Goal: Task Accomplishment & Management: Manage account settings

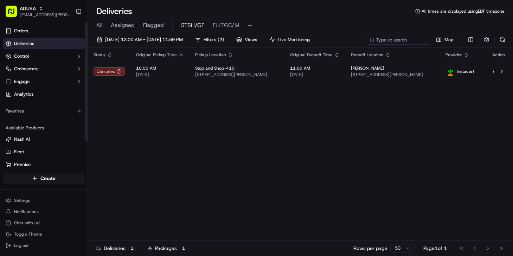
drag, startPoint x: 112, startPoint y: 119, endPoint x: 184, endPoint y: 181, distance: 94.7
click at [116, 117] on div "Status Original Pickup Time Pickup Location Original Dropoff Time Dropoff Locat…" at bounding box center [299, 144] width 423 height 193
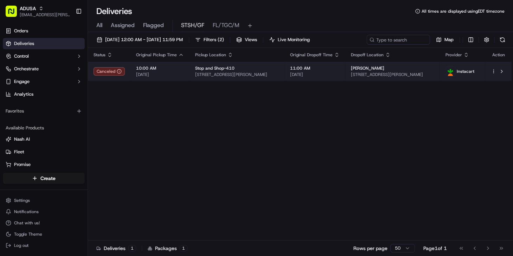
click at [370, 78] on td "Christina Newman 1 Bruno Way, Rockport, MA 01966, USA" at bounding box center [392, 71] width 95 height 19
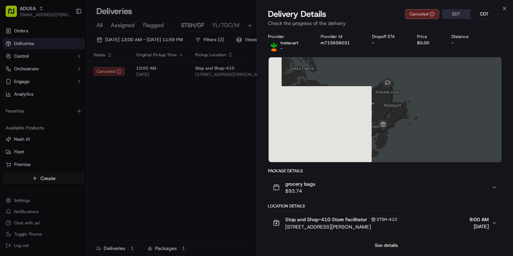
click at [382, 243] on button "See details" at bounding box center [385, 245] width 29 height 10
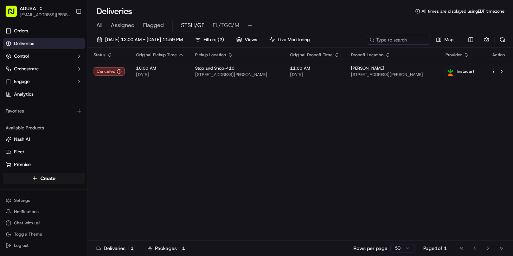
drag, startPoint x: 105, startPoint y: 208, endPoint x: 108, endPoint y: 208, distance: 3.5
click at [108, 208] on div "Status Original Pickup Time Pickup Location Original Dropoff Time Dropoff Locat…" at bounding box center [299, 144] width 423 height 193
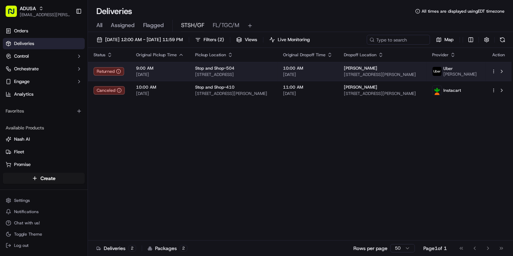
click at [327, 74] on span "[DATE]" at bounding box center [308, 75] width 50 height 6
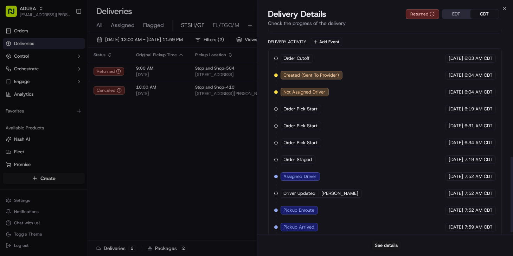
scroll to position [351, 0]
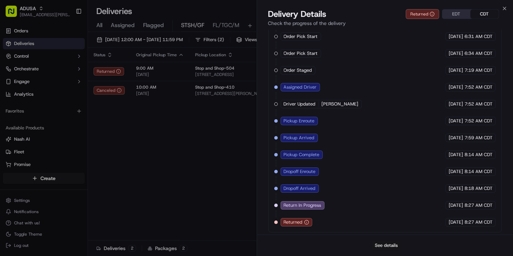
click at [389, 246] on button "See details" at bounding box center [385, 245] width 29 height 10
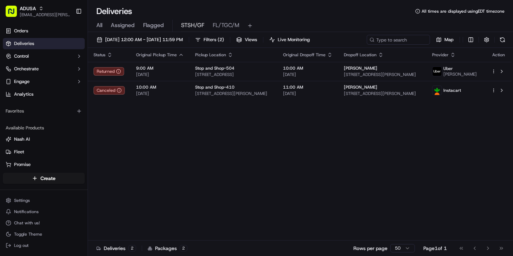
drag, startPoint x: 206, startPoint y: 147, endPoint x: 324, endPoint y: 119, distance: 121.2
click at [440, 39] on button "Map" at bounding box center [445, 40] width 24 height 10
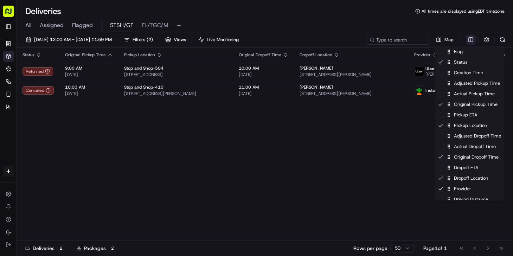
click at [471, 38] on html "ADUSA nicolette.parchem@adusa.com Toggle Sidebar Orders Deliveries Control Orch…" at bounding box center [256, 128] width 513 height 256
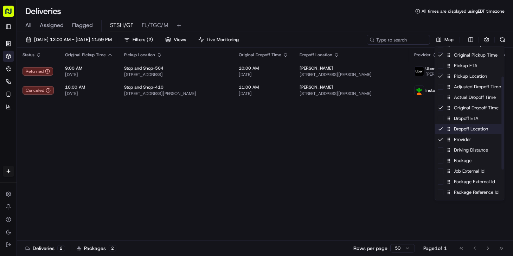
scroll to position [96, 0]
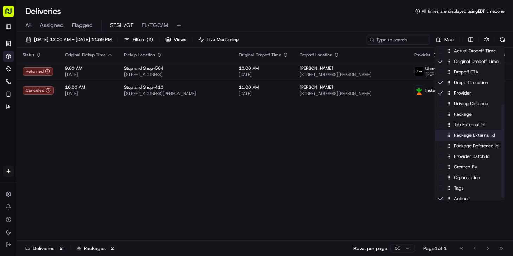
click at [469, 138] on div "Package External Id" at bounding box center [469, 135] width 69 height 11
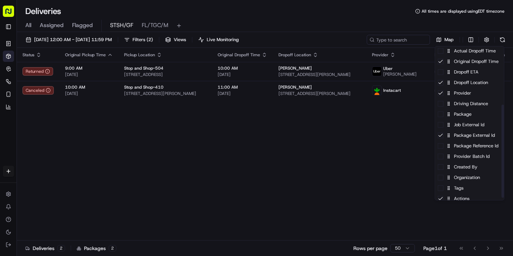
click at [392, 138] on html "ADUSA nicolette.parchem@adusa.com Toggle Sidebar Orders Deliveries Control Orch…" at bounding box center [256, 128] width 513 height 256
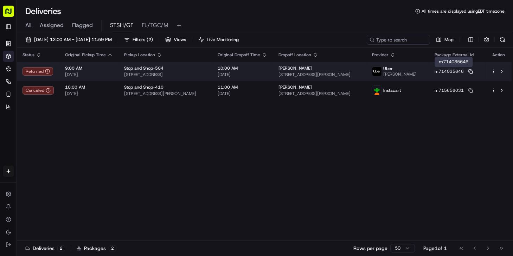
click at [470, 72] on rect at bounding box center [471, 72] width 3 height 3
click at [307, 74] on span "24A Broun Pl, Bronx, NY 10475, US" at bounding box center [319, 75] width 82 height 6
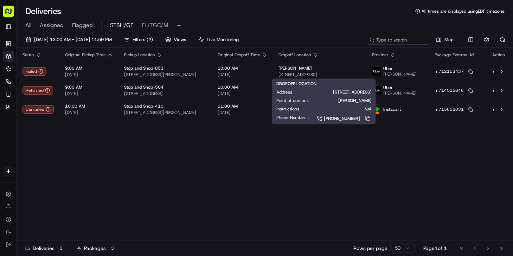
drag, startPoint x: 102, startPoint y: 146, endPoint x: 253, endPoint y: 126, distance: 152.4
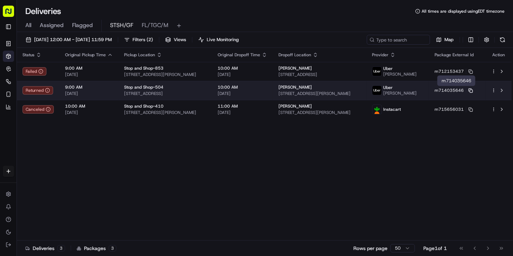
click at [473, 89] on icon at bounding box center [470, 90] width 5 height 5
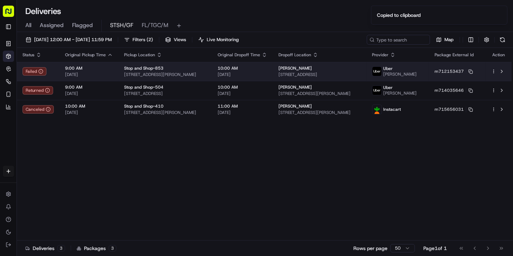
click at [358, 74] on span "129 Avenue A, Bayonne, NJ 07002, US" at bounding box center [319, 75] width 82 height 6
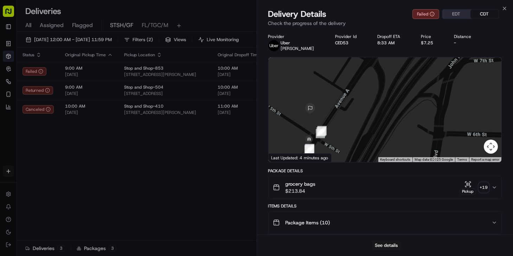
drag, startPoint x: 299, startPoint y: 142, endPoint x: 339, endPoint y: 121, distance: 45.7
click at [339, 121] on div at bounding box center [384, 109] width 233 height 105
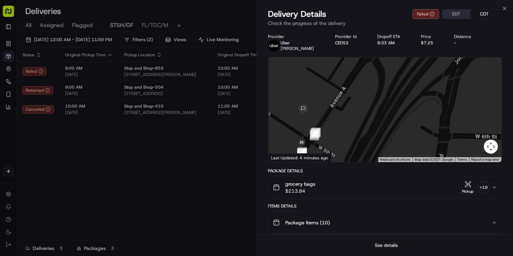
click at [385, 247] on button "See details" at bounding box center [385, 245] width 29 height 10
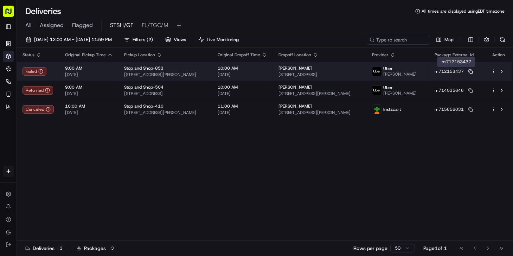
click at [472, 72] on rect at bounding box center [471, 72] width 3 height 3
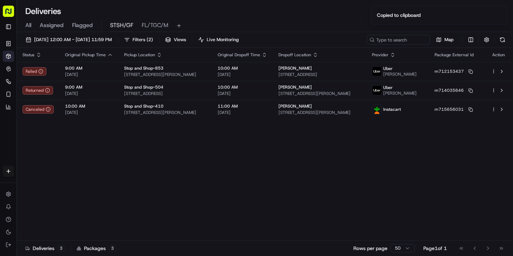
click at [89, 193] on div "Status Original Pickup Time Pickup Location Original Dropoff Time Dropoff Locat…" at bounding box center [264, 144] width 494 height 193
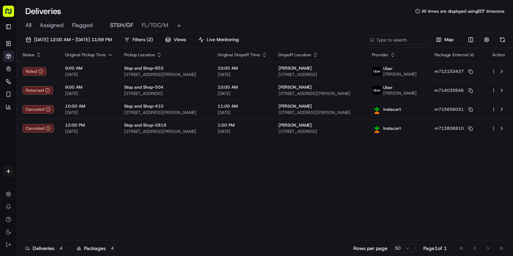
click at [38, 56] on icon "button" at bounding box center [39, 55] width 6 height 6
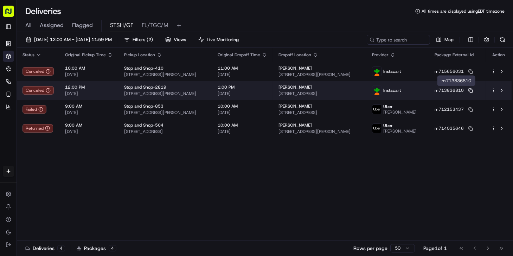
click at [472, 89] on icon at bounding box center [470, 90] width 3 height 3
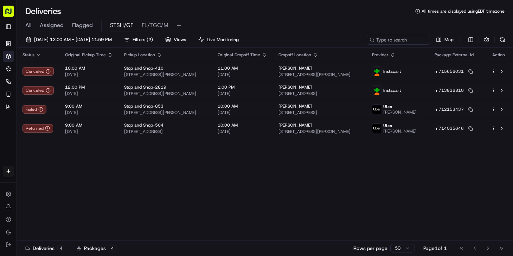
click at [55, 197] on div "Status Original Pickup Time Pickup Location Original Dropoff Time Dropoff Locat…" at bounding box center [264, 144] width 494 height 193
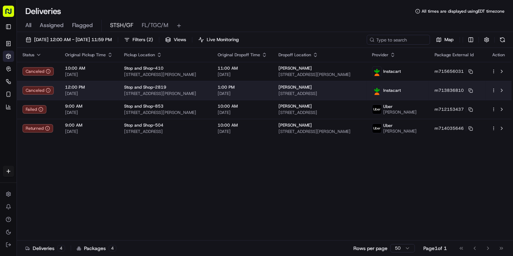
click at [360, 90] on div "Harriet Pitofsky 7 Pearl Rd, Closter, NJ 07624, USA" at bounding box center [319, 90] width 82 height 12
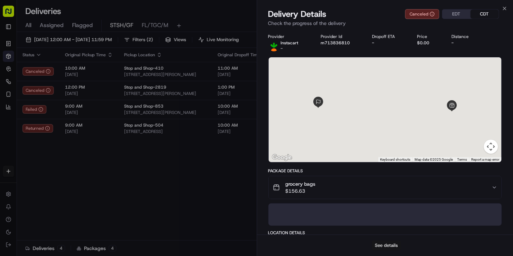
click at [392, 247] on button "See details" at bounding box center [385, 245] width 29 height 10
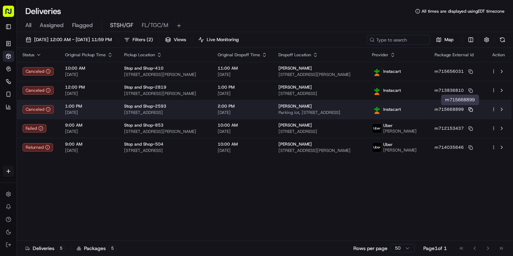
click at [473, 107] on icon at bounding box center [470, 109] width 5 height 5
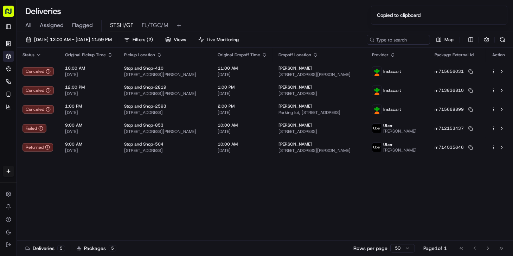
drag, startPoint x: 81, startPoint y: 205, endPoint x: 85, endPoint y: 201, distance: 5.5
click at [83, 206] on div "Status Original Pickup Time Pickup Location Original Dropoff Time Dropoff Locat…" at bounding box center [264, 144] width 494 height 193
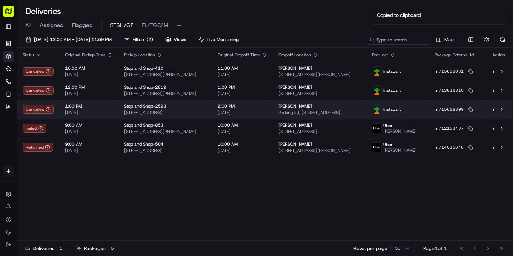
click at [326, 111] on span "Parking lot, 130 E 165th St #7a, Bronx, NY 10452, USA" at bounding box center [319, 113] width 82 height 6
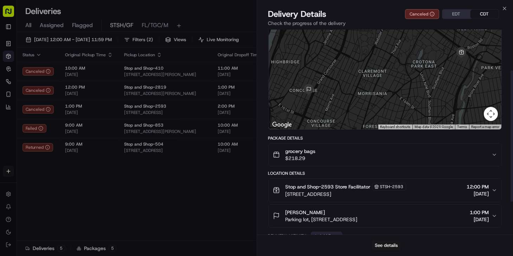
scroll to position [64, 0]
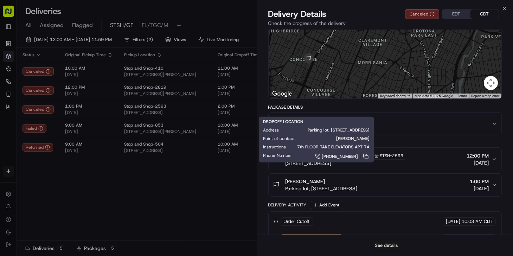
click at [386, 245] on button "See details" at bounding box center [385, 245] width 29 height 10
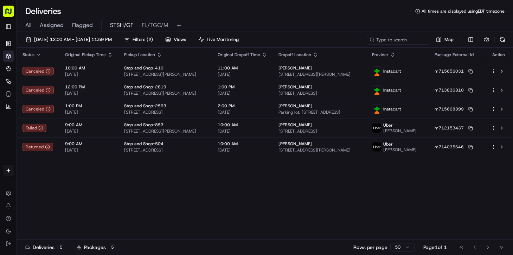
click at [53, 214] on div "Status Original Pickup Time Pickup Location Original Dropoff Time Dropoff Locat…" at bounding box center [264, 144] width 494 height 192
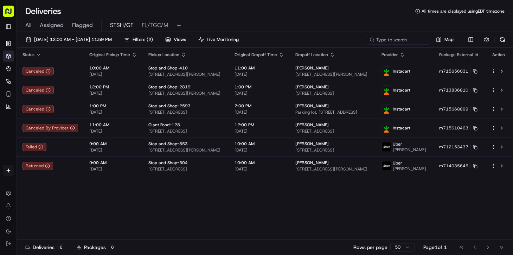
click at [119, 204] on div "Status Original Pickup Time Pickup Location Original Dropoff Time Dropoff Locat…" at bounding box center [264, 144] width 494 height 192
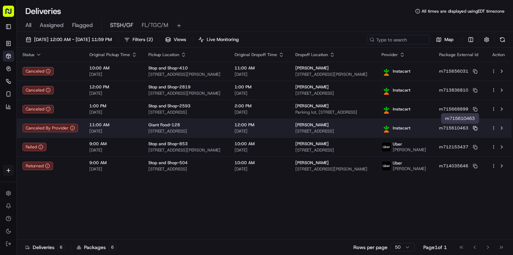
click at [476, 128] on icon at bounding box center [475, 128] width 5 height 5
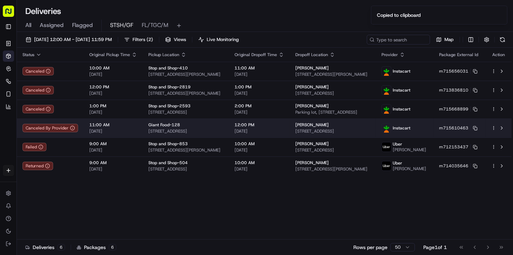
click at [270, 131] on span "[DATE]" at bounding box center [259, 132] width 50 height 6
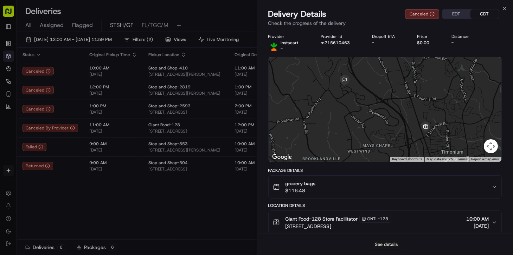
click at [381, 241] on button "See details" at bounding box center [385, 245] width 29 height 10
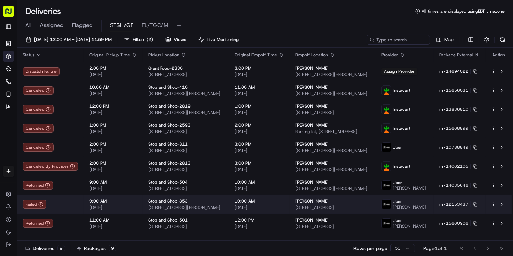
click at [96, 214] on td "9:00 AM 09/15/2025" at bounding box center [113, 204] width 59 height 19
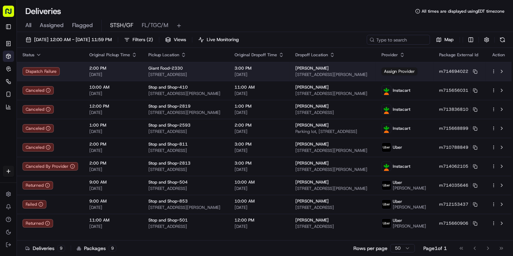
click at [273, 75] on span "[DATE]" at bounding box center [259, 75] width 50 height 6
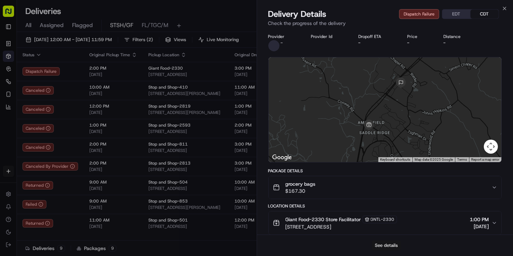
click at [389, 241] on button "See details" at bounding box center [385, 245] width 29 height 10
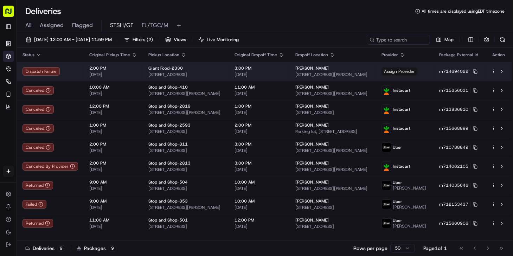
click at [415, 70] on span "Assign Provider" at bounding box center [399, 71] width 36 height 8
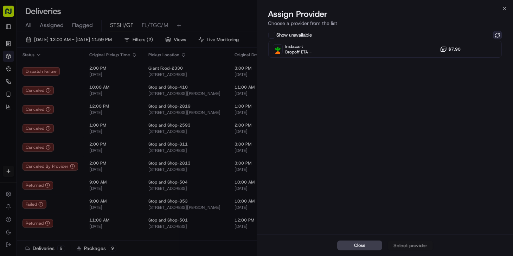
click at [498, 35] on button at bounding box center [497, 35] width 8 height 8
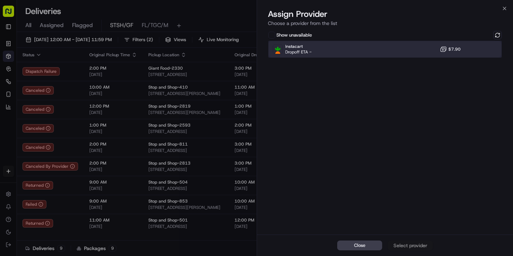
click at [329, 50] on div "Instacart Dropoff ETA - $7.90" at bounding box center [385, 49] width 234 height 17
click at [409, 249] on div "Assign Provider" at bounding box center [410, 245] width 34 height 7
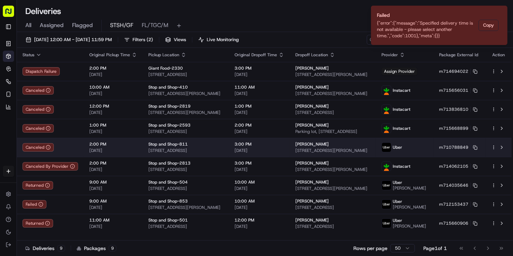
click at [474, 150] on td "m710788849" at bounding box center [459, 147] width 52 height 19
click at [477, 148] on icon at bounding box center [475, 147] width 5 height 5
click at [278, 148] on span "[DATE]" at bounding box center [259, 151] width 50 height 6
click at [337, 154] on td "Edward Hayter 94 Susan St, Toms River, NJ 08753, USA" at bounding box center [333, 147] width 86 height 19
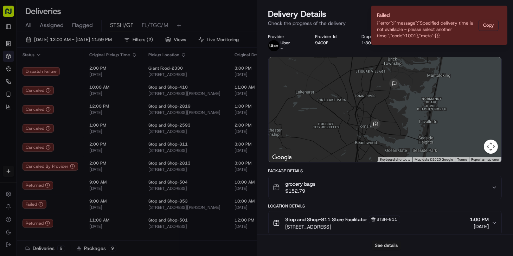
click at [390, 243] on button "See details" at bounding box center [385, 245] width 29 height 10
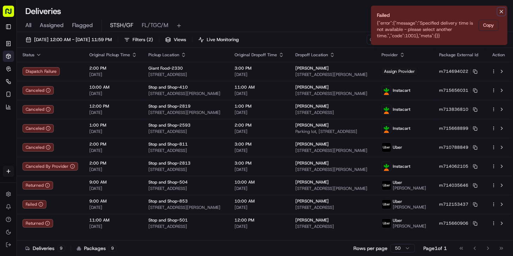
click at [501, 12] on icon "Notifications (F8)" at bounding box center [501, 11] width 3 height 3
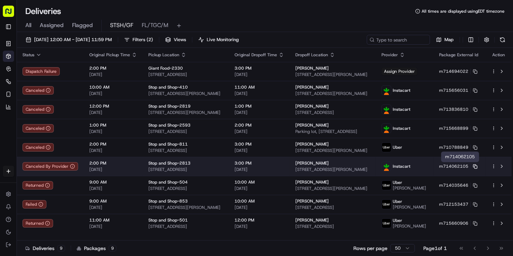
click at [475, 165] on icon at bounding box center [475, 166] width 5 height 5
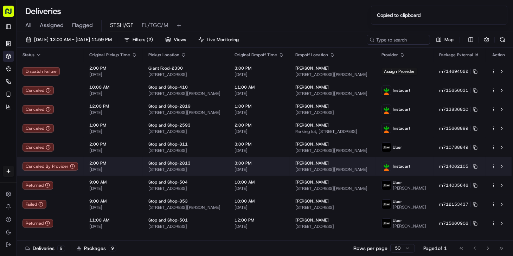
click at [290, 169] on td "Idella LuBrant 501 Harrison St, Long Branch, NJ 07740, USA" at bounding box center [333, 166] width 86 height 19
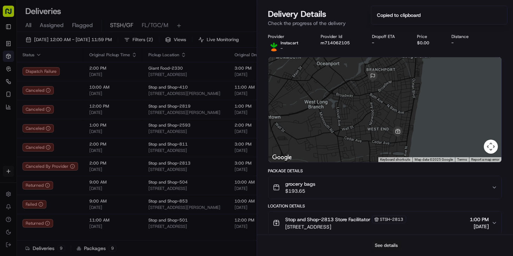
click at [383, 246] on button "See details" at bounding box center [385, 245] width 29 height 10
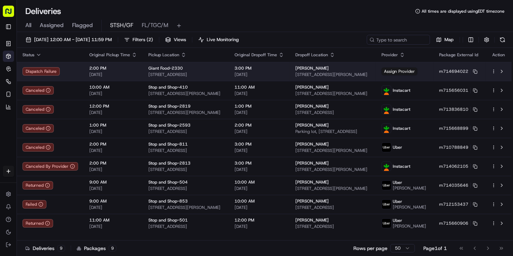
click at [279, 72] on span "[DATE]" at bounding box center [259, 75] width 50 height 6
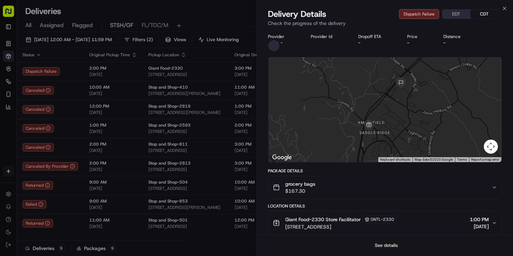
click at [386, 242] on button "See details" at bounding box center [385, 245] width 29 height 10
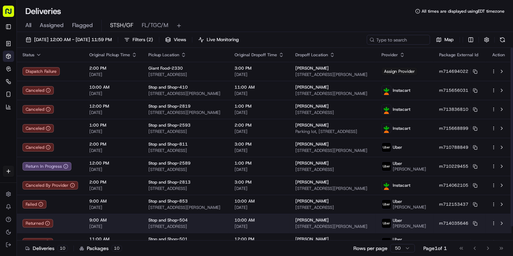
click at [110, 219] on td "9:00 AM 09/15/2025" at bounding box center [113, 223] width 59 height 19
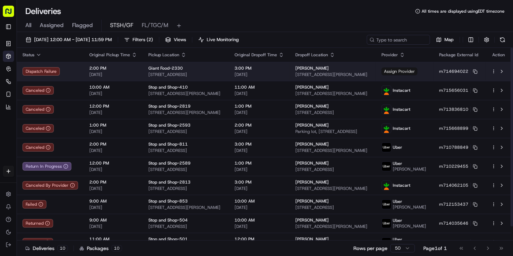
click at [416, 71] on span "Assign Provider" at bounding box center [399, 71] width 36 height 8
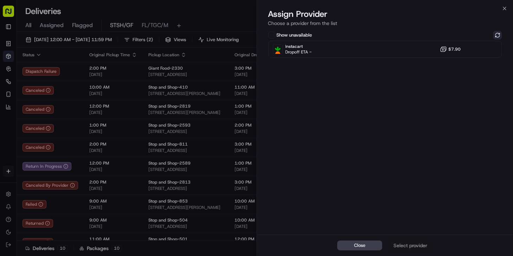
click at [496, 35] on button at bounding box center [497, 35] width 8 height 8
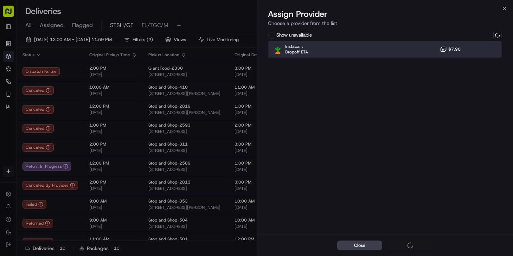
click at [345, 48] on div "Instacart Dropoff ETA - $7.90" at bounding box center [385, 49] width 234 height 17
click at [415, 243] on div "Assign Provider" at bounding box center [410, 245] width 34 height 7
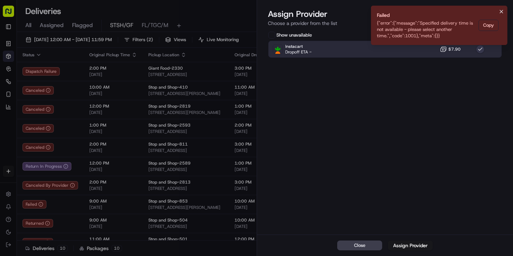
click at [500, 13] on icon "Notifications (F8)" at bounding box center [501, 11] width 3 height 3
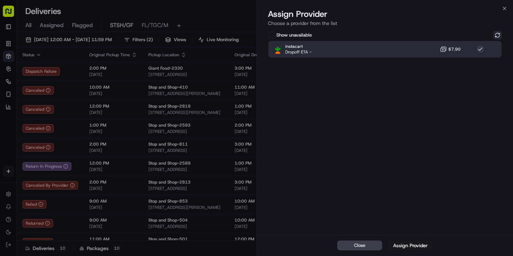
click at [495, 35] on button at bounding box center [497, 35] width 8 height 8
click at [392, 50] on div "Instacart Dropoff ETA - $7.90" at bounding box center [385, 49] width 234 height 17
drag, startPoint x: 415, startPoint y: 44, endPoint x: 416, endPoint y: 60, distance: 16.5
click at [415, 44] on div "Instacart Dropoff ETA - $7.90" at bounding box center [385, 49] width 234 height 17
click at [416, 243] on div "Assign Provider" at bounding box center [410, 245] width 34 height 7
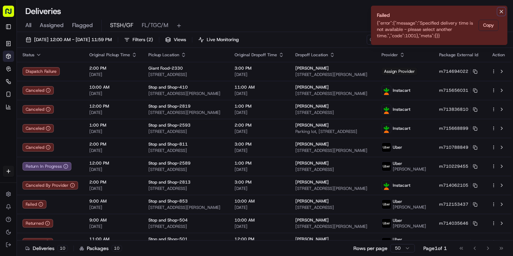
click at [500, 12] on icon "Notifications (F8)" at bounding box center [501, 11] width 3 height 3
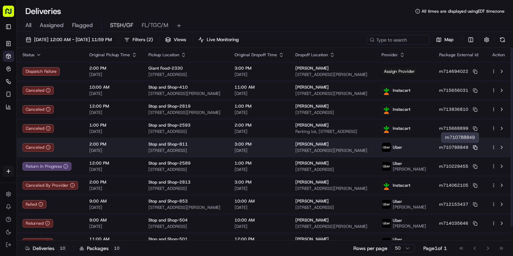
click at [477, 147] on rect at bounding box center [475, 148] width 3 height 3
click at [86, 148] on td "2:00 PM [DATE]" at bounding box center [113, 147] width 59 height 19
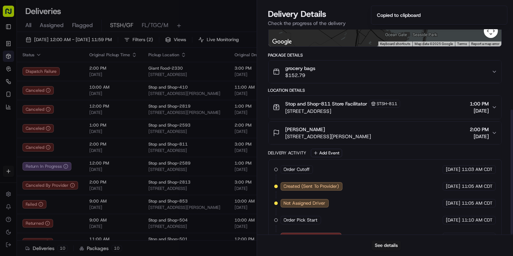
scroll to position [131, 0]
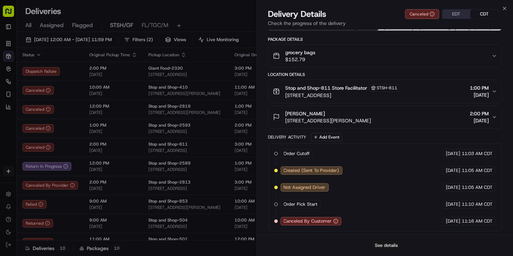
click at [383, 245] on button "See details" at bounding box center [385, 245] width 29 height 10
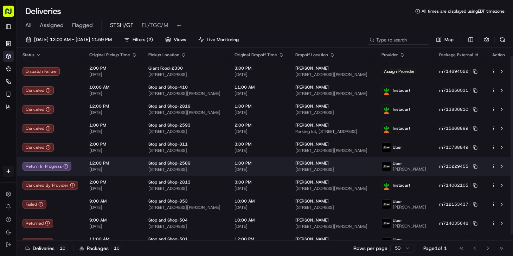
scroll to position [15, 0]
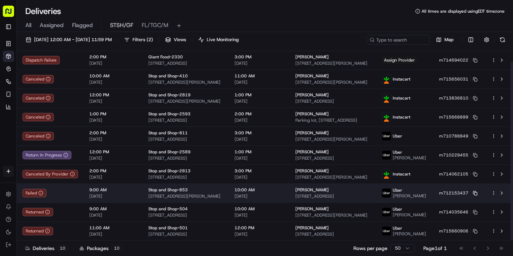
click at [475, 191] on icon at bounding box center [475, 193] width 5 height 5
click at [308, 189] on span "SAMANTHA HITCHELL" at bounding box center [311, 190] width 33 height 6
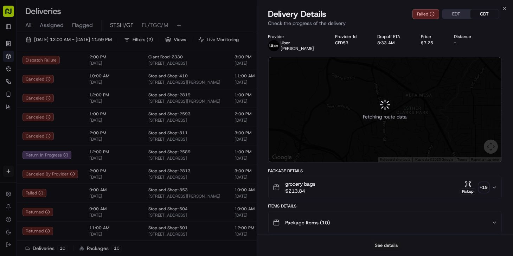
click at [391, 243] on button "See details" at bounding box center [385, 245] width 29 height 10
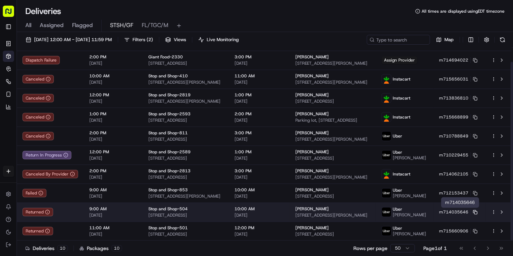
click at [477, 211] on rect at bounding box center [475, 212] width 3 height 3
click at [290, 213] on td "Richard McClain 24A Broun Pl, Bronx, NY 10475, US" at bounding box center [333, 211] width 86 height 19
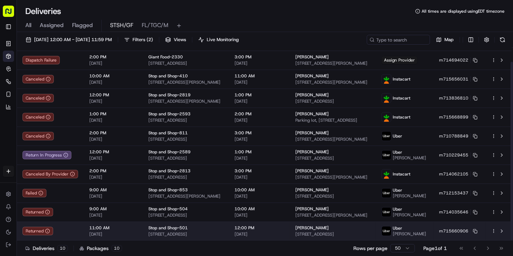
click at [323, 231] on div "Elizabeth Kroha 121 N Broadway, Apartment 41C, White Plains, NY 10603, US" at bounding box center [332, 231] width 75 height 12
click at [476, 230] on icon at bounding box center [475, 231] width 5 height 5
click at [206, 236] on span "154 Westchester Ave, White Plains, NY 10601, US" at bounding box center [185, 234] width 75 height 6
click at [100, 223] on td "11:00 AM 09/15/2025" at bounding box center [113, 230] width 59 height 19
click at [324, 229] on div "Elizabeth Kroha" at bounding box center [332, 228] width 75 height 6
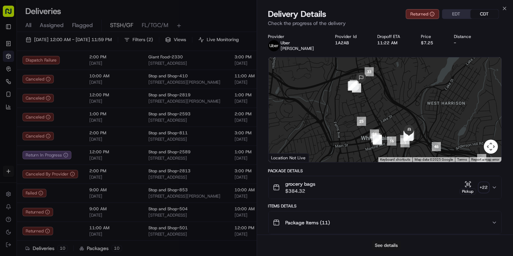
click at [393, 244] on button "See details" at bounding box center [385, 245] width 29 height 10
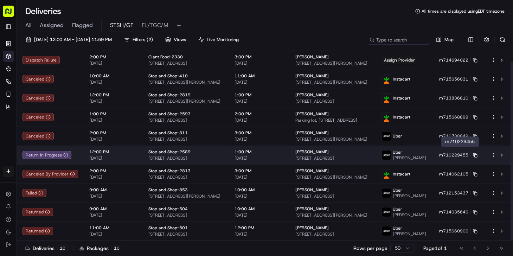
click at [477, 154] on rect at bounding box center [475, 155] width 3 height 3
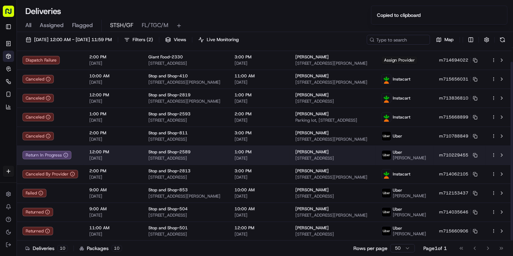
click at [274, 155] on span "[DATE]" at bounding box center [259, 158] width 50 height 6
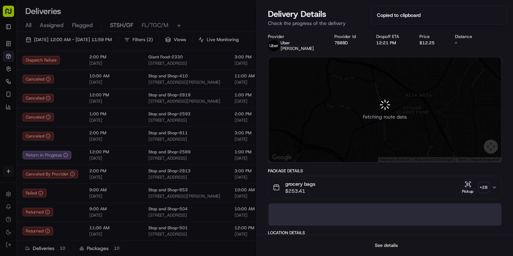
click at [390, 248] on button "See details" at bounding box center [385, 245] width 29 height 10
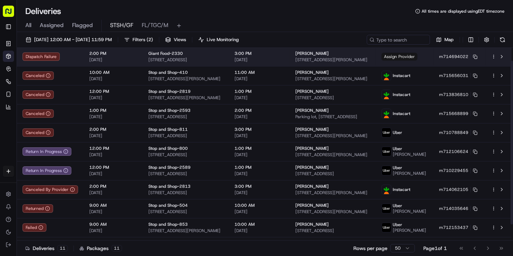
click at [416, 59] on body "ADUSA nicolette.parchem@adusa.com Toggle Sidebar Orders Deliveries Control Orch…" at bounding box center [256, 128] width 513 height 256
click at [413, 58] on span "Assign Provider" at bounding box center [399, 57] width 36 height 8
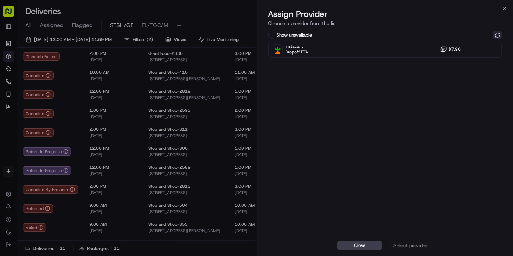
click at [496, 35] on button at bounding box center [497, 35] width 8 height 8
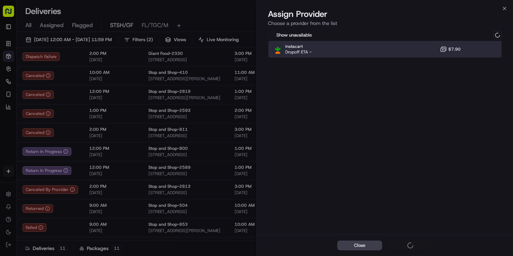
click at [392, 49] on div "Instacart Dropoff ETA - $7.90" at bounding box center [385, 49] width 234 height 17
click at [356, 48] on div "Instacart Dropoff ETA - $7.90" at bounding box center [385, 49] width 234 height 17
click at [401, 245] on div "Assign Provider" at bounding box center [410, 245] width 34 height 7
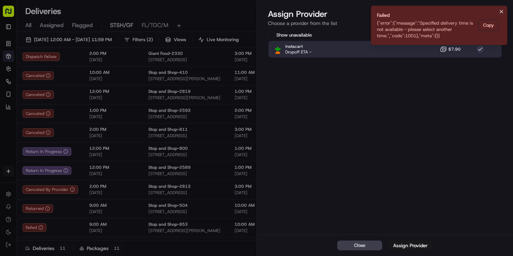
click at [500, 12] on icon "Notifications (F8)" at bounding box center [501, 11] width 3 height 3
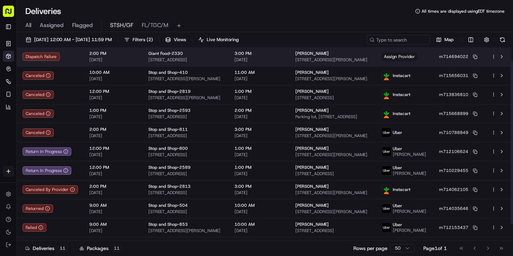
click at [261, 60] on span "[DATE]" at bounding box center [259, 60] width 50 height 6
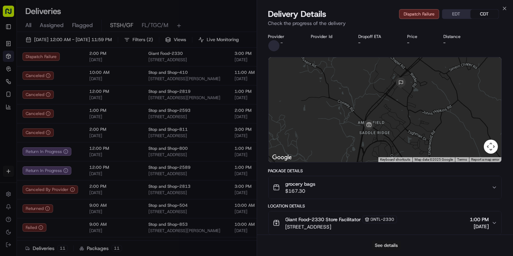
click at [388, 247] on button "See details" at bounding box center [385, 245] width 29 height 10
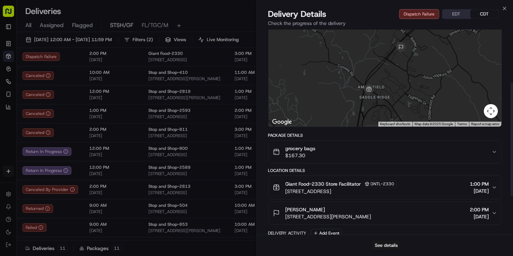
scroll to position [96, 0]
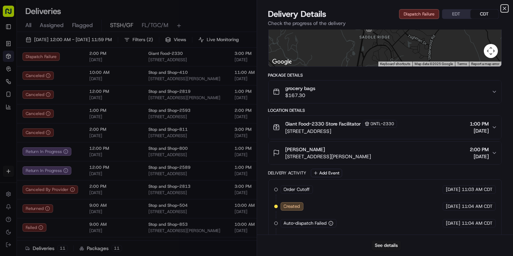
click at [506, 9] on icon "button" at bounding box center [504, 9] width 6 height 6
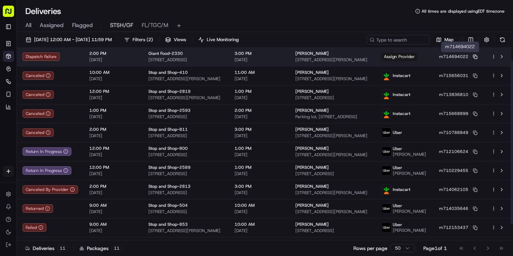
click at [477, 57] on icon at bounding box center [475, 56] width 5 height 5
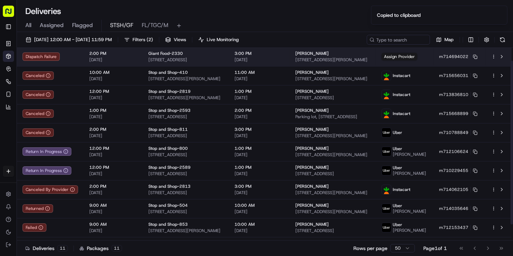
click at [93, 56] on div "2:00 PM [DATE]" at bounding box center [113, 57] width 48 height 12
click at [359, 62] on span "2482 Wentworth Dr, Crofton, MD 21114, US" at bounding box center [332, 60] width 75 height 6
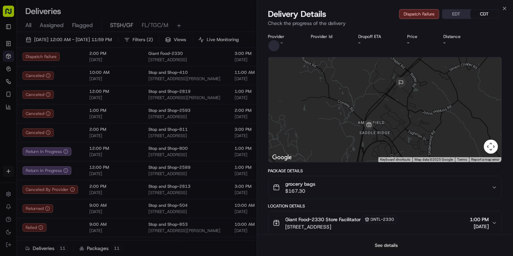
click at [382, 245] on button "See details" at bounding box center [385, 245] width 29 height 10
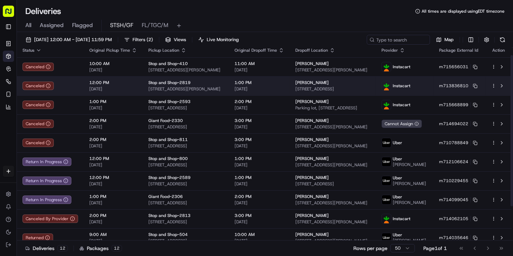
scroll to position [0, 0]
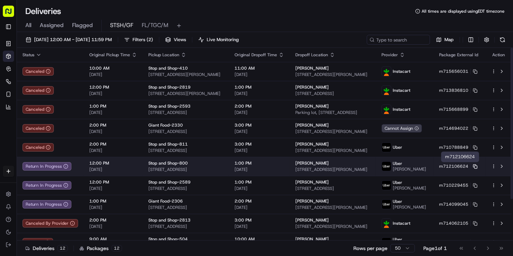
click at [477, 166] on icon at bounding box center [475, 166] width 5 height 5
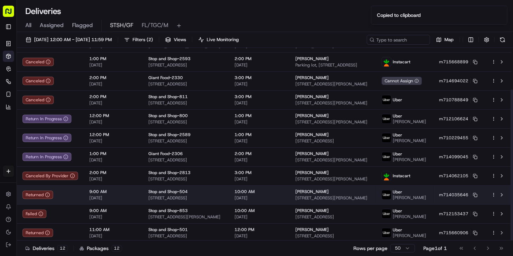
scroll to position [53, 0]
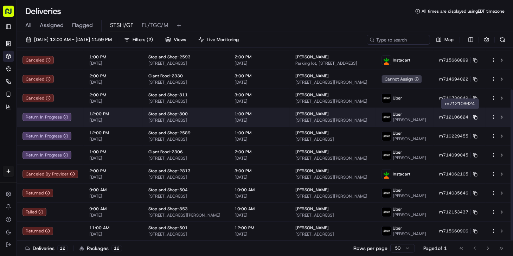
click at [475, 115] on icon at bounding box center [474, 116] width 3 height 3
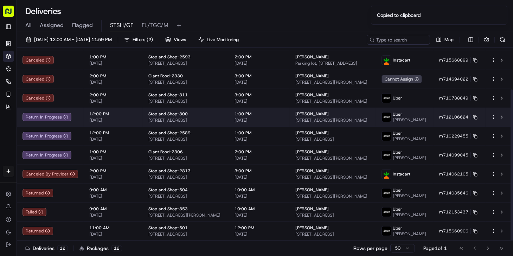
click at [311, 117] on span "456 A Carroll St, a, City of Orange, NJ 07050, US" at bounding box center [332, 120] width 75 height 6
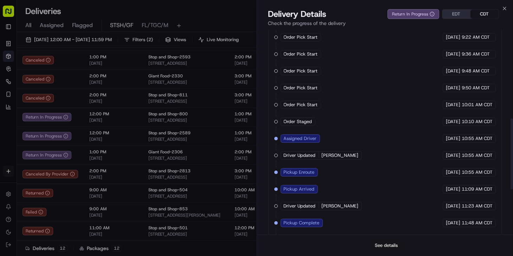
scroll to position [383, 0]
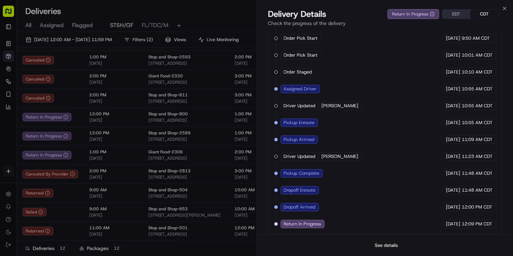
click at [388, 245] on button "See details" at bounding box center [385, 245] width 29 height 10
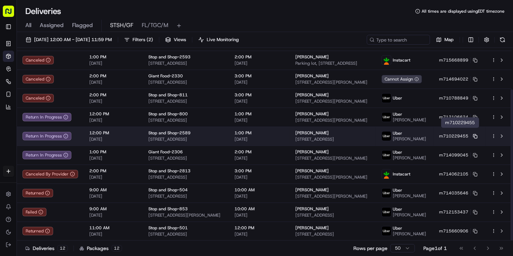
click at [476, 134] on icon at bounding box center [475, 136] width 5 height 5
click at [295, 130] on span "Brian Crocoll" at bounding box center [311, 133] width 33 height 6
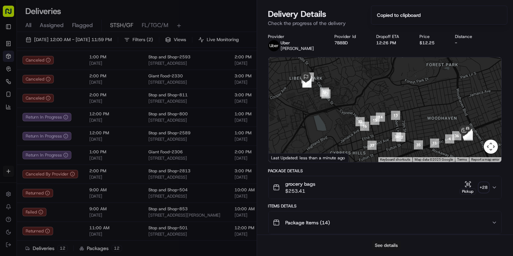
click at [382, 246] on button "See details" at bounding box center [385, 245] width 29 height 10
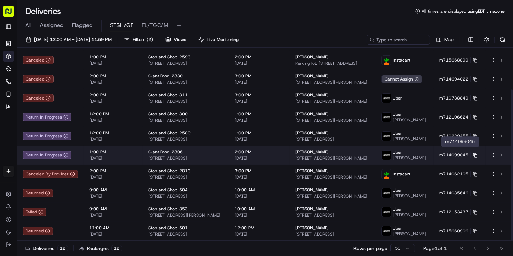
click at [477, 153] on icon at bounding box center [475, 155] width 5 height 5
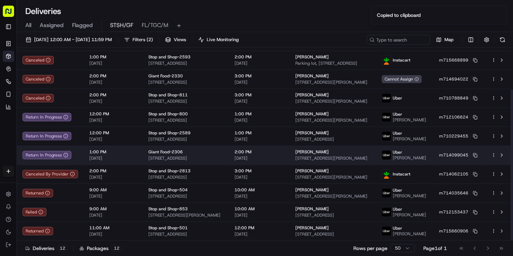
click at [254, 155] on span "[DATE]" at bounding box center [259, 158] width 50 height 6
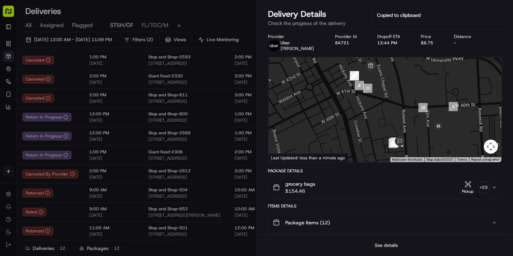
click at [390, 247] on button "See details" at bounding box center [385, 245] width 29 height 10
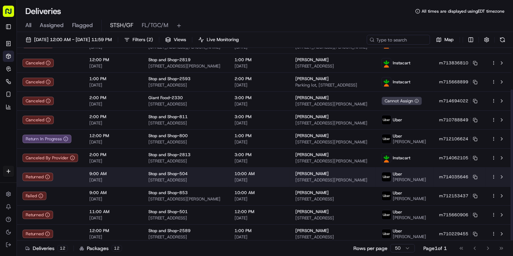
scroll to position [53, 0]
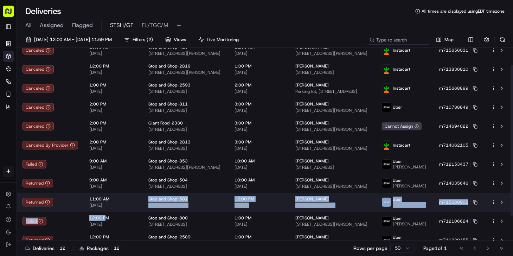
click at [103, 214] on tbody "Canceled 10:00 AM 09/15/2025 Stop and Shop-410 6 Thatcher Rd, Gloucester, MA 01…" at bounding box center [264, 155] width 494 height 228
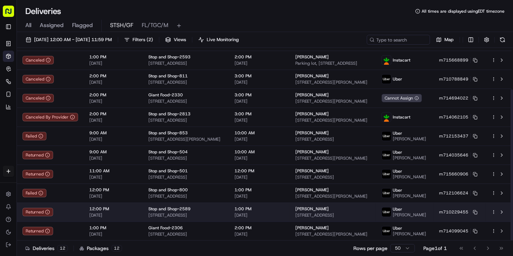
click at [152, 208] on span "Stop and Shop-2589" at bounding box center [169, 209] width 42 height 6
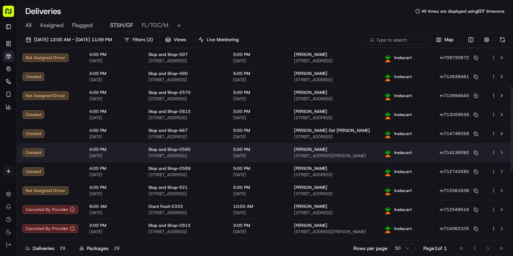
scroll to position [0, 0]
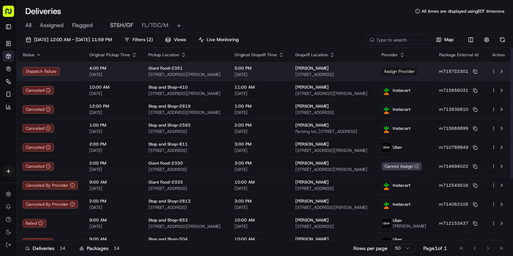
click at [412, 70] on span "Assign Provider" at bounding box center [399, 71] width 36 height 8
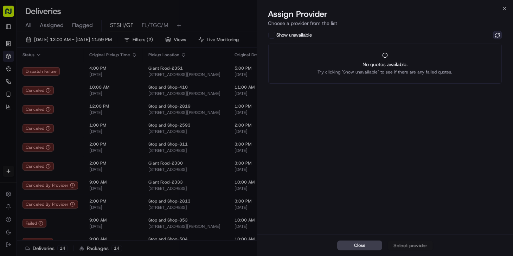
click at [494, 34] on button at bounding box center [497, 35] width 8 height 8
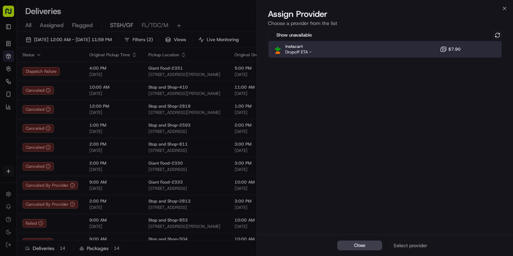
click at [352, 54] on div "Instacart Dropoff ETA - $7.90" at bounding box center [385, 49] width 234 height 17
click at [411, 248] on div "Assign Provider" at bounding box center [410, 245] width 34 height 7
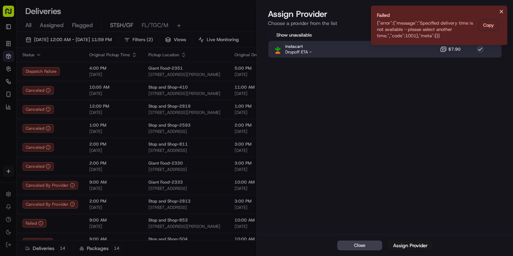
click at [500, 10] on icon "Notifications (F8)" at bounding box center [501, 12] width 6 height 6
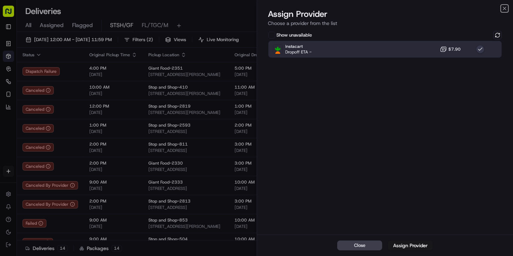
click at [502, 10] on icon "button" at bounding box center [504, 9] width 6 height 6
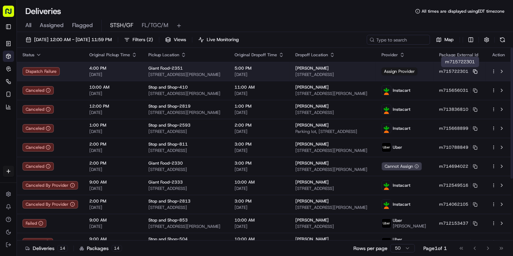
click at [476, 71] on icon at bounding box center [475, 71] width 5 height 5
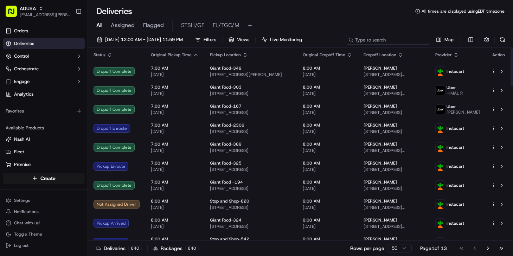
click at [401, 41] on input at bounding box center [387, 40] width 84 height 10
paste input "m715622655"
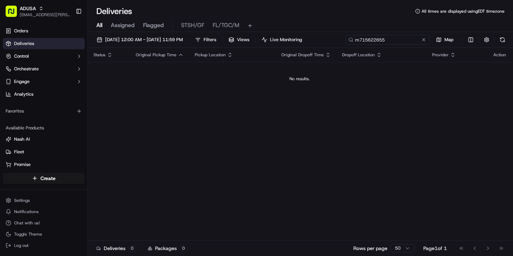
type input "m715622655"
click at [395, 39] on input "m715622655" at bounding box center [387, 40] width 84 height 10
drag, startPoint x: 424, startPoint y: 39, endPoint x: 396, endPoint y: 39, distance: 27.4
click at [423, 39] on button at bounding box center [423, 39] width 7 height 7
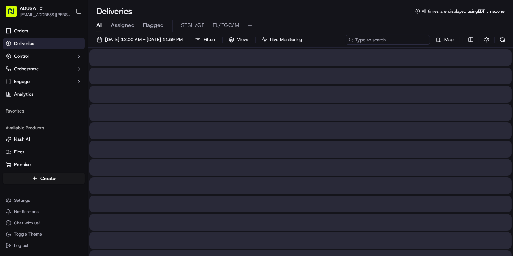
click at [396, 39] on input at bounding box center [387, 40] width 84 height 10
paste input "m712487205"
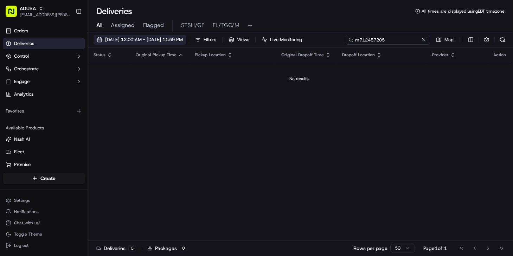
type input "m712487205"
click at [142, 37] on span "09/15/2025 12:00 AM - 09/15/2025 11:59 PM" at bounding box center [144, 40] width 78 height 6
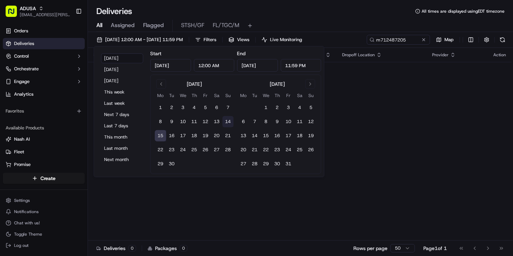
click at [230, 122] on button "14" at bounding box center [227, 121] width 11 height 11
type input "Sep 14, 2025"
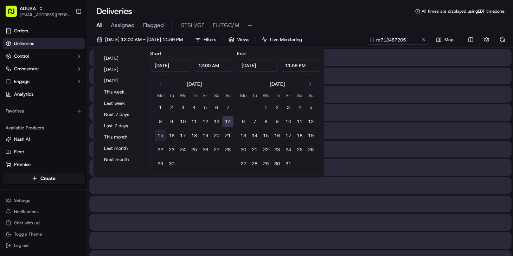
click at [298, 21] on div "All Assigned Flagged STSH/GF FL/TGC/M" at bounding box center [300, 26] width 425 height 12
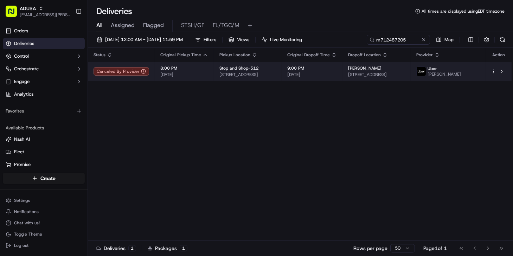
click at [342, 77] on td "9:00 PM 09/14/2025" at bounding box center [311, 71] width 61 height 19
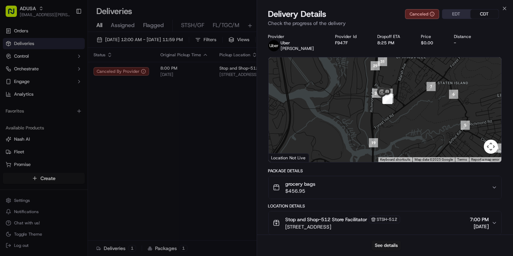
drag, startPoint x: 148, startPoint y: 178, endPoint x: 258, endPoint y: 96, distance: 137.5
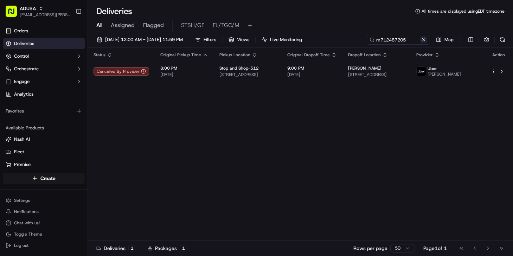
click at [423, 41] on button at bounding box center [423, 39] width 7 height 7
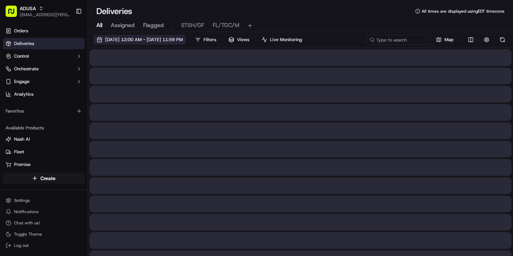
click at [163, 41] on span "09/14/2025 12:00 AM - 09/14/2025 11:59 PM" at bounding box center [144, 40] width 78 height 6
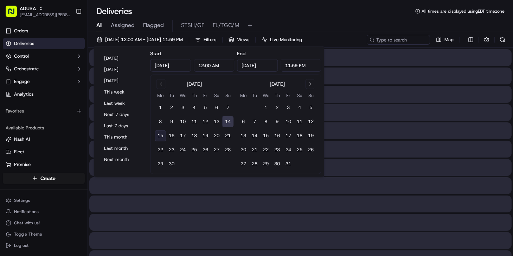
click at [163, 137] on button "15" at bounding box center [160, 135] width 11 height 11
type input "Sep 15, 2025"
click at [257, 13] on div "Deliveries All times are displayed using EDT timezone" at bounding box center [300, 11] width 425 height 11
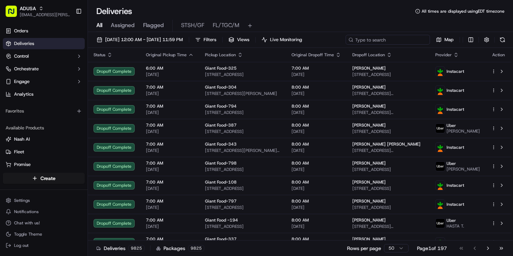
click at [384, 39] on input at bounding box center [387, 40] width 84 height 10
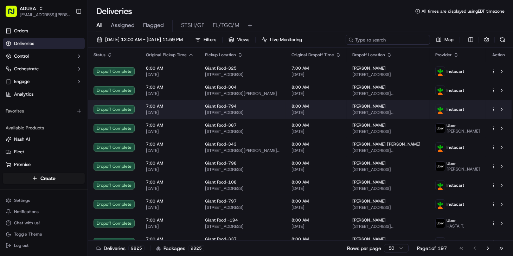
paste input "m713958727"
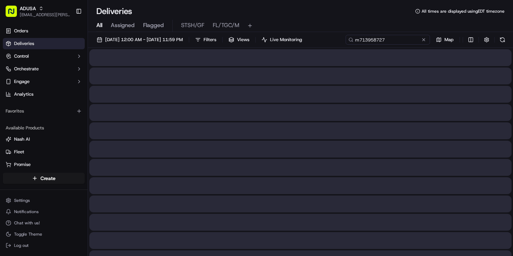
type input "m713958727"
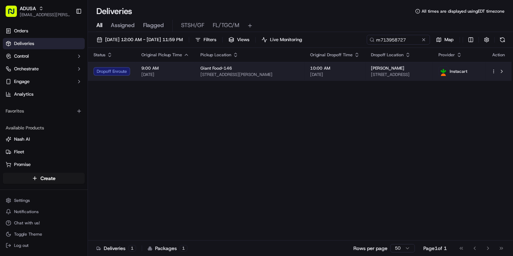
click at [288, 66] on div "Giant Food-146" at bounding box center [249, 68] width 98 height 6
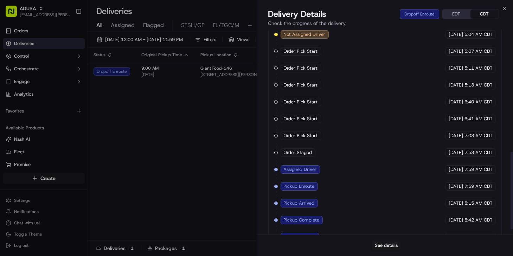
scroll to position [334, 0]
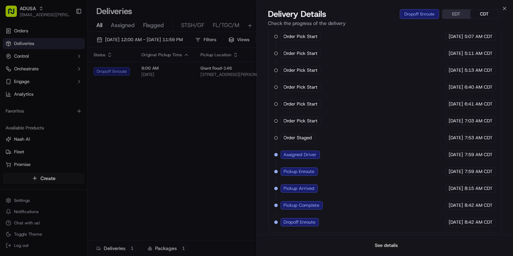
click at [389, 247] on button "See details" at bounding box center [385, 245] width 29 height 10
drag, startPoint x: 201, startPoint y: 130, endPoint x: 202, endPoint y: 117, distance: 13.5
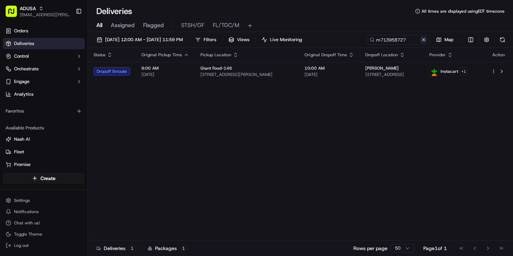
click at [421, 40] on button at bounding box center [423, 39] width 7 height 7
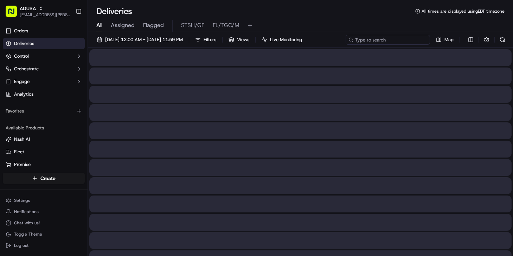
click at [391, 39] on input at bounding box center [387, 40] width 84 height 10
paste input "m715496156"
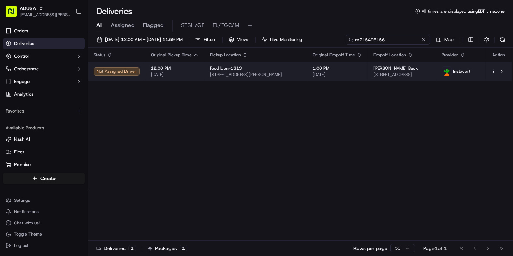
type input "m715496156"
click at [346, 72] on td "1:00 PM 09/15/2025" at bounding box center [337, 71] width 61 height 19
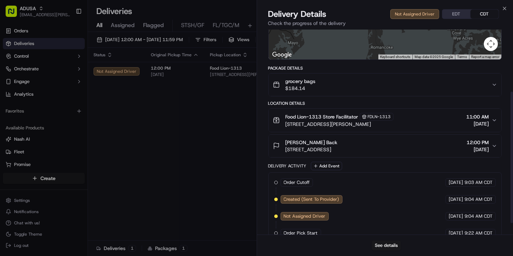
scroll to position [115, 0]
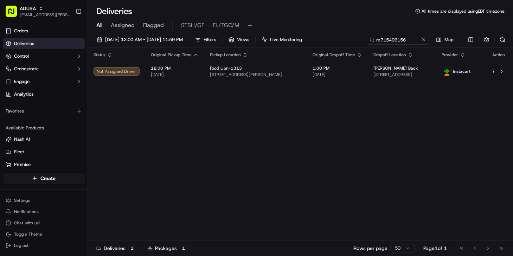
drag, startPoint x: 120, startPoint y: 110, endPoint x: 123, endPoint y: 106, distance: 5.4
click at [421, 39] on button at bounding box center [423, 39] width 7 height 7
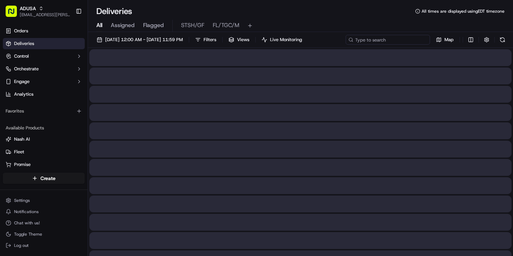
click at [394, 43] on input at bounding box center [387, 40] width 84 height 10
paste input "m707418203"
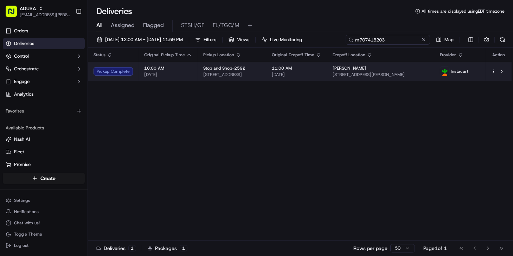
type input "m707418203"
click at [321, 70] on span "11:00 AM" at bounding box center [297, 68] width 50 height 6
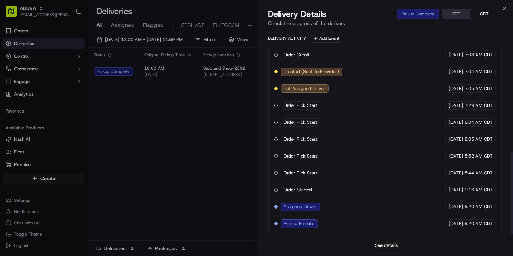
scroll to position [301, 0]
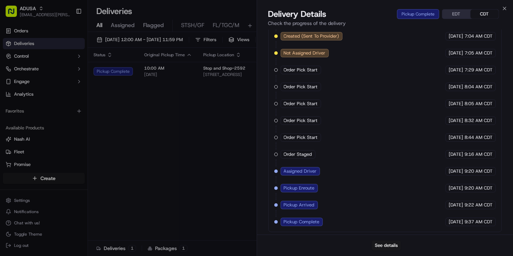
click at [334, 239] on div "See details" at bounding box center [385, 244] width 256 height 21
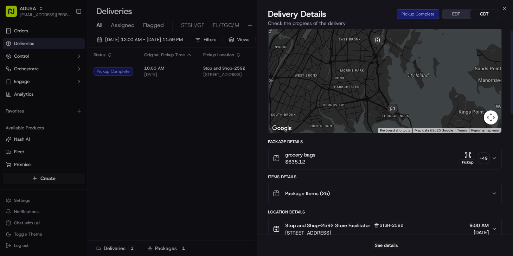
scroll to position [0, 0]
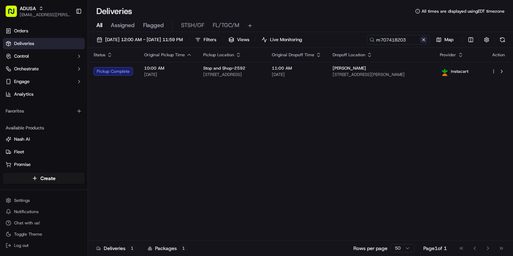
click at [424, 38] on button at bounding box center [423, 39] width 7 height 7
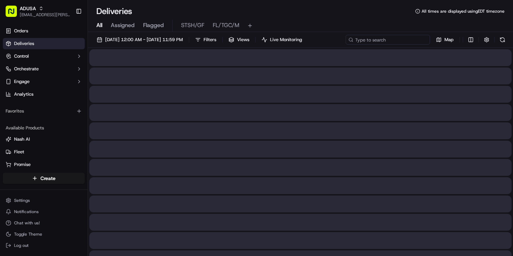
click at [406, 38] on input at bounding box center [387, 40] width 84 height 10
paste input "m714863363"
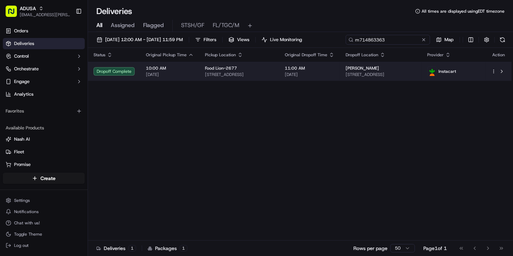
type input "m714863363"
click at [355, 70] on td "Caryol DeWitt 117 Edison St, Mocksville, NC 27028, US" at bounding box center [381, 71] width 82 height 19
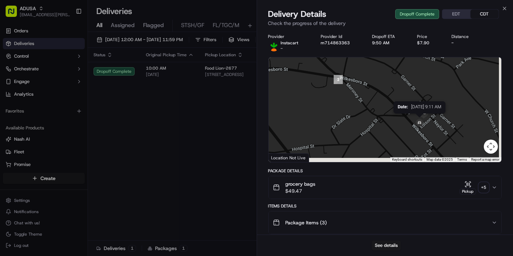
drag, startPoint x: 445, startPoint y: 142, endPoint x: 419, endPoint y: 116, distance: 37.0
click at [419, 117] on img at bounding box center [419, 122] width 11 height 11
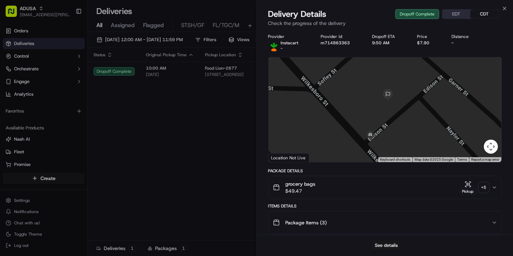
drag, startPoint x: 389, startPoint y: 123, endPoint x: 382, endPoint y: 122, distance: 7.0
click at [382, 122] on div at bounding box center [384, 109] width 233 height 105
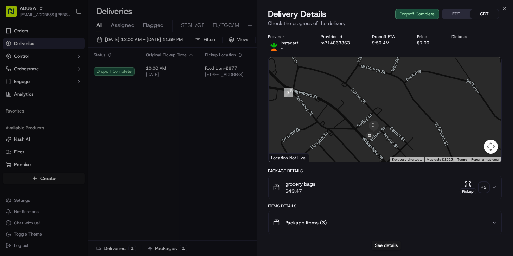
click at [339, 113] on div at bounding box center [384, 109] width 233 height 105
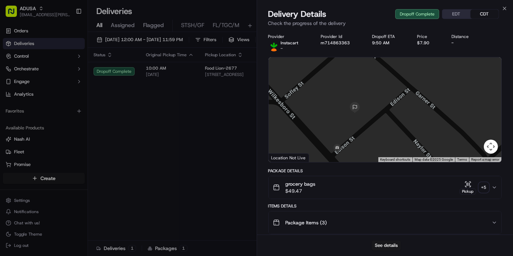
drag, startPoint x: 369, startPoint y: 134, endPoint x: 350, endPoint y: 126, distance: 20.9
click at [350, 126] on div at bounding box center [384, 109] width 233 height 105
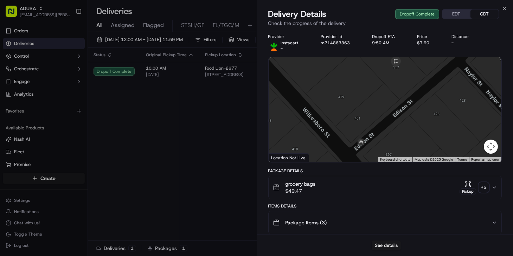
drag, startPoint x: 351, startPoint y: 136, endPoint x: 384, endPoint y: 113, distance: 39.7
click at [384, 113] on div at bounding box center [384, 109] width 233 height 105
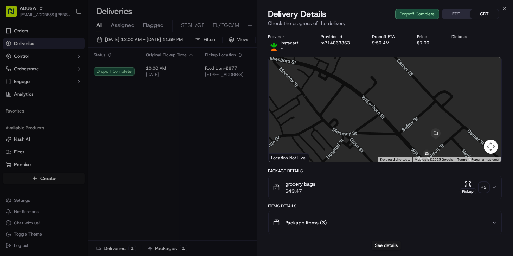
drag, startPoint x: 322, startPoint y: 117, endPoint x: 389, endPoint y: 133, distance: 68.2
click at [389, 133] on div at bounding box center [384, 109] width 233 height 105
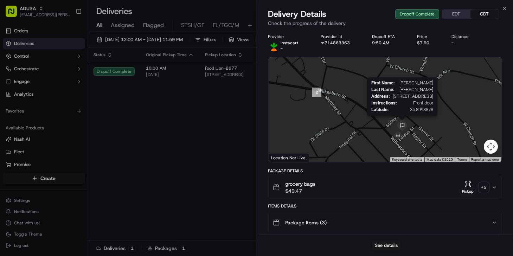
drag, startPoint x: 398, startPoint y: 127, endPoint x: 364, endPoint y: 116, distance: 36.1
click at [364, 116] on div "First Name : Caryol Last Name : DeWitt Address : 117 Edison St, Mocksville, NC …" at bounding box center [384, 109] width 233 height 105
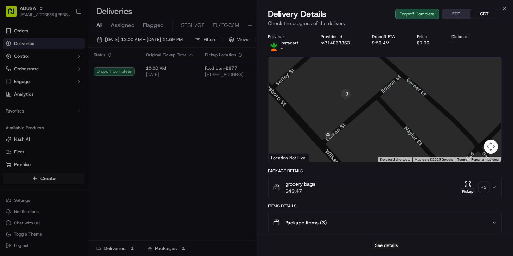
drag, startPoint x: 350, startPoint y: 130, endPoint x: 342, endPoint y: 128, distance: 8.6
click at [343, 130] on div at bounding box center [384, 109] width 233 height 105
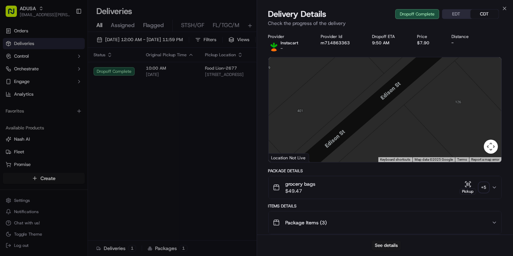
drag, startPoint x: 326, startPoint y: 134, endPoint x: 355, endPoint y: 112, distance: 35.7
click at [355, 112] on div at bounding box center [384, 109] width 233 height 105
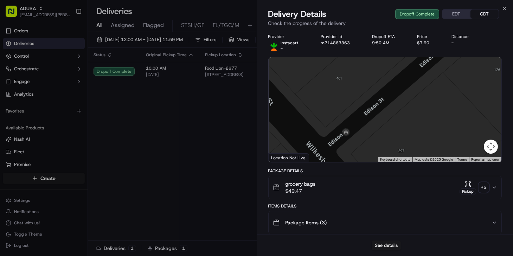
drag, startPoint x: 333, startPoint y: 132, endPoint x: 350, endPoint y: 120, distance: 20.2
click at [350, 120] on div at bounding box center [384, 109] width 233 height 105
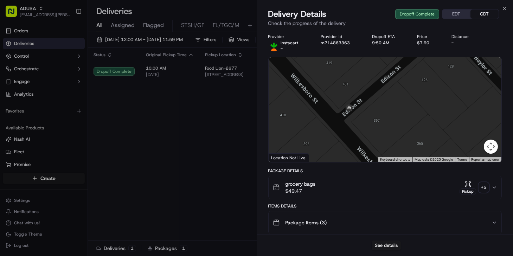
drag, startPoint x: 361, startPoint y: 138, endPoint x: 353, endPoint y: 122, distance: 17.9
click at [353, 122] on div at bounding box center [384, 109] width 233 height 105
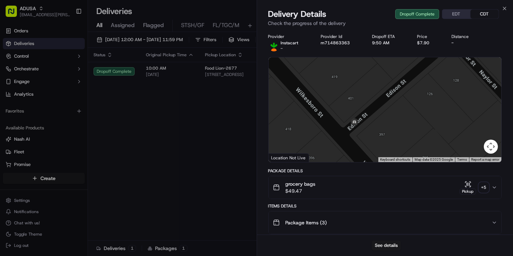
drag, startPoint x: 357, startPoint y: 112, endPoint x: 372, endPoint y: 139, distance: 31.2
click at [372, 139] on div at bounding box center [384, 109] width 233 height 105
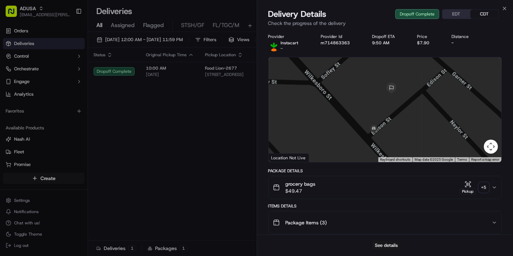
drag, startPoint x: 391, startPoint y: 110, endPoint x: 379, endPoint y: 122, distance: 16.7
click at [379, 122] on div at bounding box center [384, 109] width 233 height 105
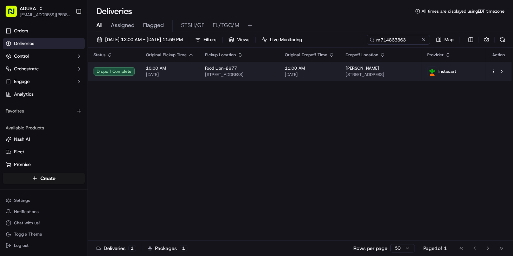
click at [369, 73] on span "117 Edison St, Mocksville, NC 27028, US" at bounding box center [380, 75] width 70 height 6
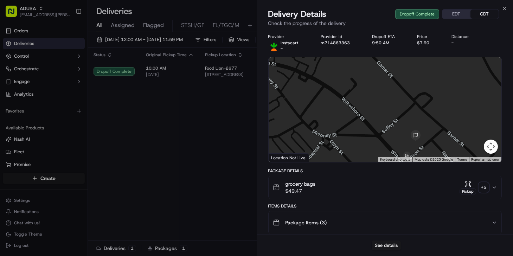
drag, startPoint x: 409, startPoint y: 142, endPoint x: 401, endPoint y: 103, distance: 40.2
click at [401, 103] on div at bounding box center [384, 109] width 233 height 105
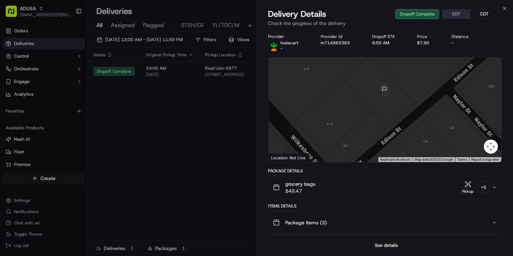
drag, startPoint x: 397, startPoint y: 104, endPoint x: 388, endPoint y: 104, distance: 8.8
click at [390, 109] on div at bounding box center [384, 109] width 233 height 105
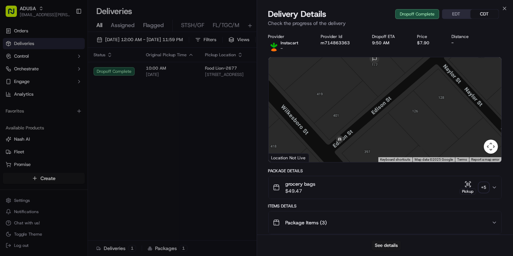
drag, startPoint x: 361, startPoint y: 102, endPoint x: 359, endPoint y: 96, distance: 6.1
click at [360, 96] on div at bounding box center [384, 109] width 233 height 105
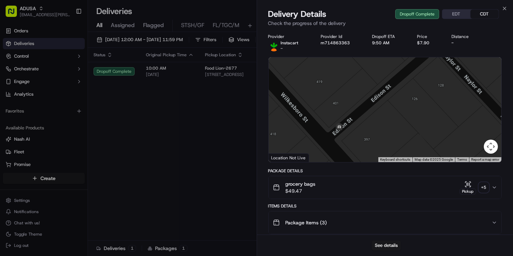
drag, startPoint x: 350, startPoint y: 125, endPoint x: 349, endPoint y: 116, distance: 9.5
click at [349, 116] on div at bounding box center [384, 109] width 233 height 105
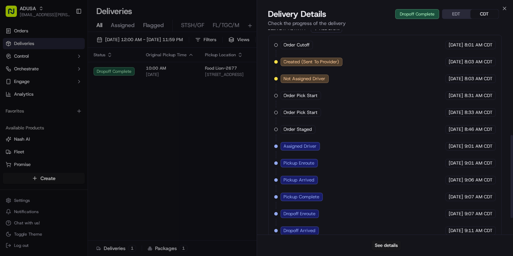
scroll to position [301, 0]
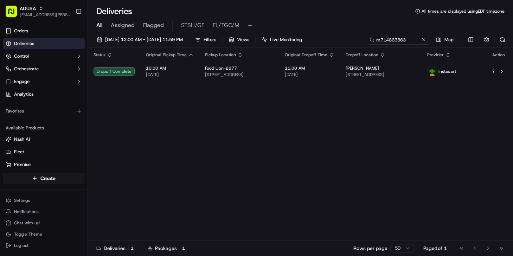
click at [121, 141] on div "Status Original Pickup Time Pickup Location Original Dropoff Time Dropoff Locat…" at bounding box center [299, 144] width 423 height 193
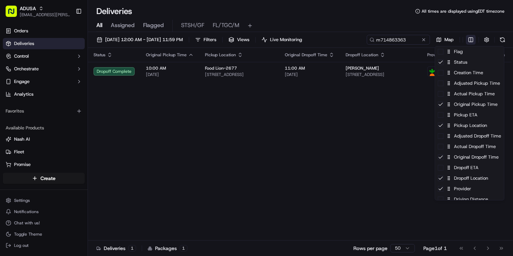
click at [473, 39] on html "ADUSA nicolette.parchem@adusa.com Toggle Sidebar Orders Deliveries Control Orch…" at bounding box center [256, 128] width 513 height 256
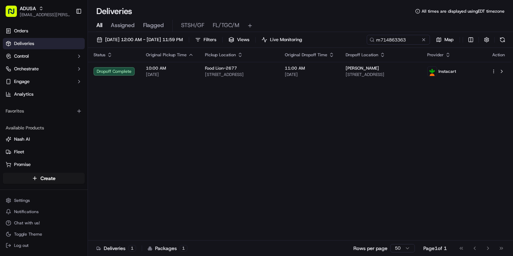
click at [406, 41] on html "ADUSA nicolette.parchem@adusa.com Toggle Sidebar Orders Deliveries Control Orch…" at bounding box center [256, 128] width 513 height 256
drag, startPoint x: 407, startPoint y: 39, endPoint x: 351, endPoint y: 41, distance: 56.3
click at [351, 41] on div "m714863363" at bounding box center [387, 40] width 84 height 10
drag, startPoint x: 111, startPoint y: 101, endPoint x: 120, endPoint y: 103, distance: 9.3
click at [111, 101] on div "Status Original Pickup Time Pickup Location Original Dropoff Time Dropoff Locat…" at bounding box center [299, 144] width 423 height 193
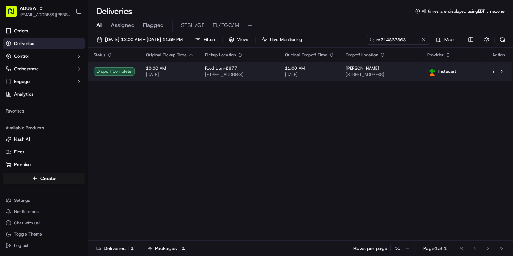
click at [268, 72] on span "796 Valley Rd, Mocksville, NC 27028, US" at bounding box center [239, 75] width 69 height 6
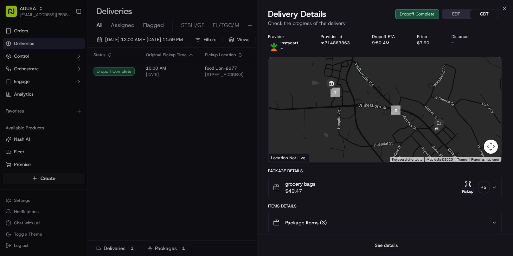
click at [386, 242] on button "See details" at bounding box center [385, 245] width 29 height 10
drag, startPoint x: 158, startPoint y: 126, endPoint x: 233, endPoint y: 99, distance: 79.9
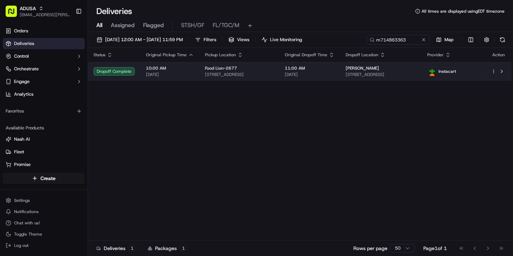
click at [321, 70] on span "11:00 AM" at bounding box center [310, 68] width 50 height 6
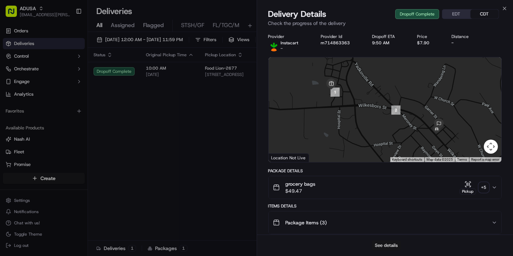
click at [392, 245] on button "See details" at bounding box center [385, 245] width 29 height 10
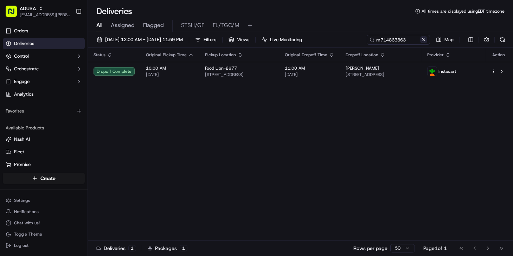
click at [424, 40] on button at bounding box center [423, 39] width 7 height 7
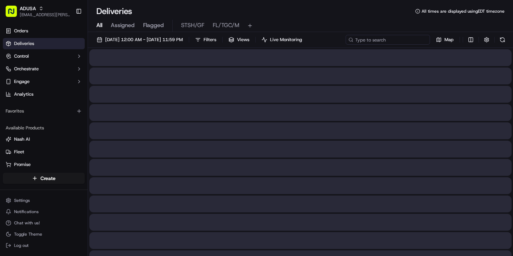
click at [403, 41] on input at bounding box center [387, 40] width 84 height 10
paste input "m708459855"
type input "m708459855"
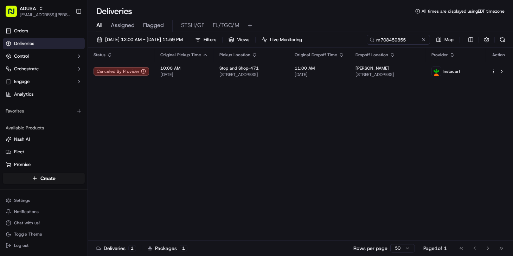
click at [116, 116] on div "Status Original Pickup Time Pickup Location Original Dropoff Time Dropoff Locat…" at bounding box center [299, 144] width 423 height 193
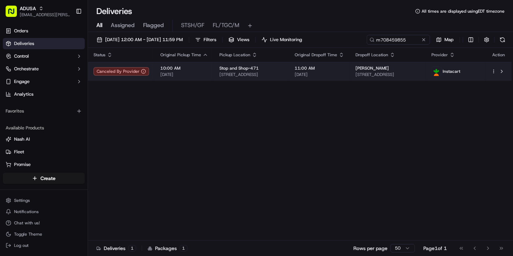
click at [350, 74] on td "11:00 AM 09/15/2025" at bounding box center [319, 71] width 61 height 19
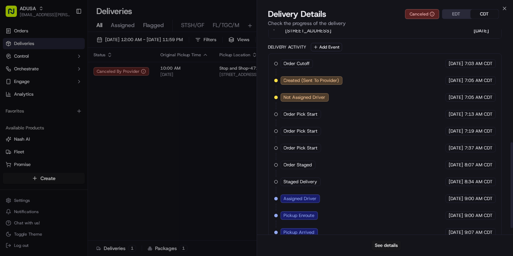
scroll to position [284, 0]
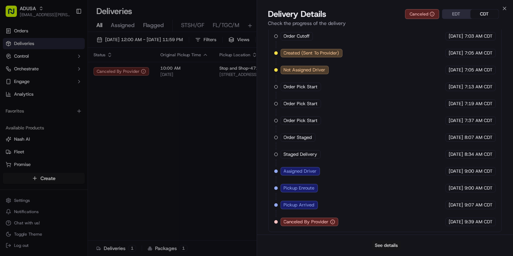
click at [391, 245] on button "See details" at bounding box center [385, 245] width 29 height 10
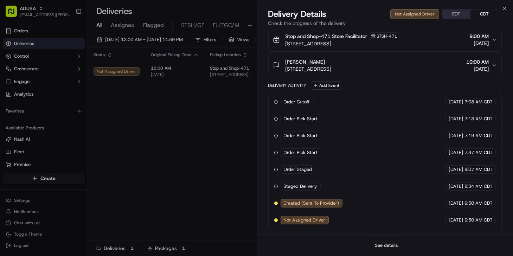
scroll to position [217, 0]
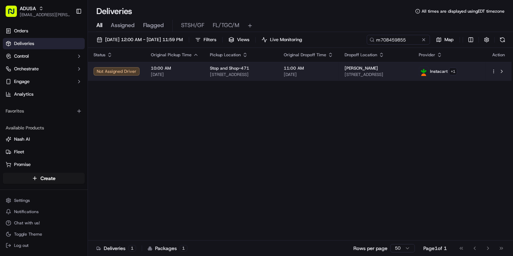
drag, startPoint x: 211, startPoint y: 156, endPoint x: 307, endPoint y: 79, distance: 122.7
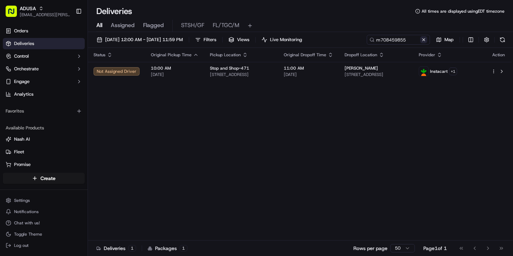
click at [422, 40] on button at bounding box center [423, 39] width 7 height 7
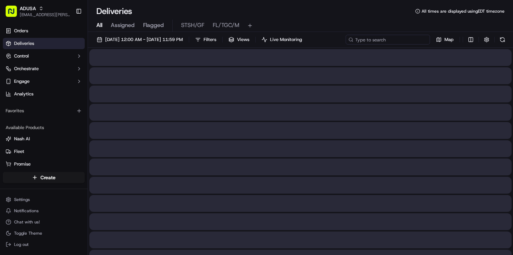
click at [399, 39] on input at bounding box center [387, 40] width 84 height 10
paste input "m713865864"
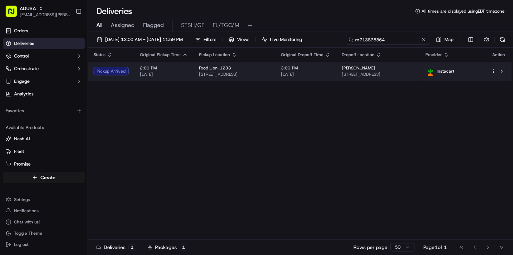
type input "m713865864"
click at [329, 74] on span "09/14/2025" at bounding box center [306, 75] width 50 height 6
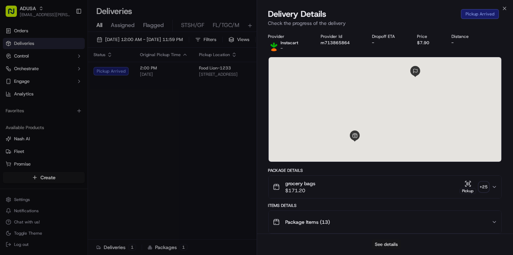
click at [385, 242] on button "See details" at bounding box center [385, 245] width 29 height 10
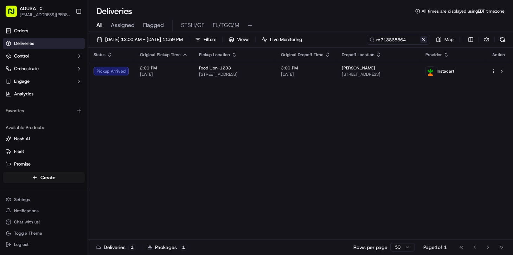
click at [423, 41] on button at bounding box center [423, 39] width 7 height 7
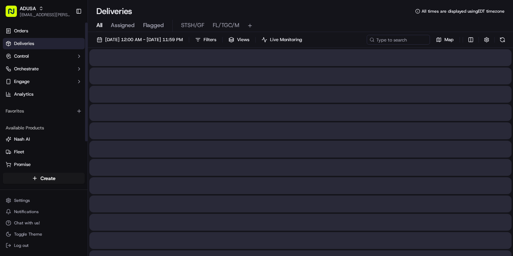
click at [179, 255] on html "ADUSA nicolette.parchem@adusa.com Toggle Sidebar Orders Deliveries Control Orch…" at bounding box center [256, 128] width 513 height 256
click at [404, 38] on input at bounding box center [387, 40] width 84 height 10
paste input "m714765028"
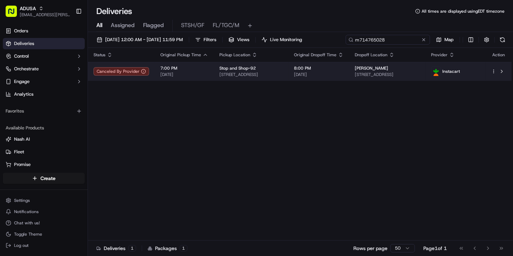
type input "m714765028"
click at [282, 74] on span "757 Turnpike St, North Andover, MA 01845, US" at bounding box center [250, 75] width 63 height 6
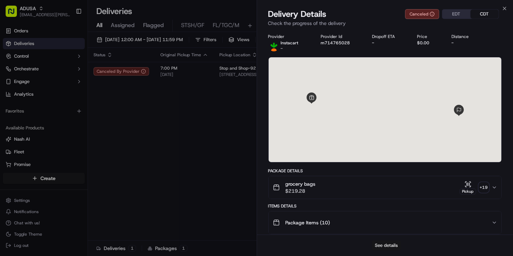
click at [382, 242] on button "See details" at bounding box center [385, 245] width 29 height 10
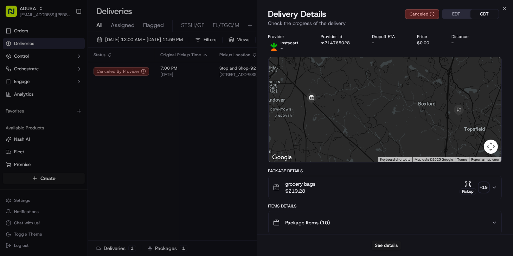
drag, startPoint x: 278, startPoint y: 119, endPoint x: 280, endPoint y: 116, distance: 4.0
click at [278, 120] on div at bounding box center [384, 109] width 233 height 105
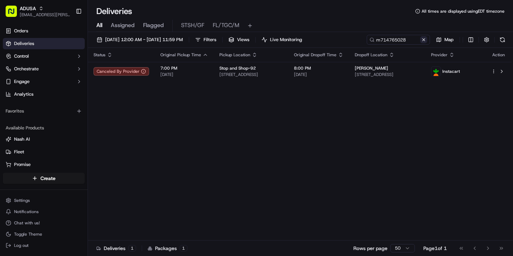
click at [422, 38] on button at bounding box center [423, 39] width 7 height 7
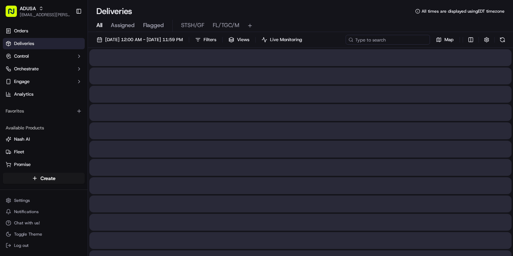
click at [395, 39] on input at bounding box center [387, 40] width 84 height 10
paste input "m715433652"
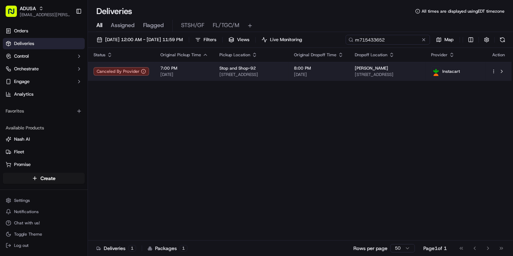
type input "m715433652"
click at [343, 66] on span "8:00 PM" at bounding box center [319, 68] width 50 height 6
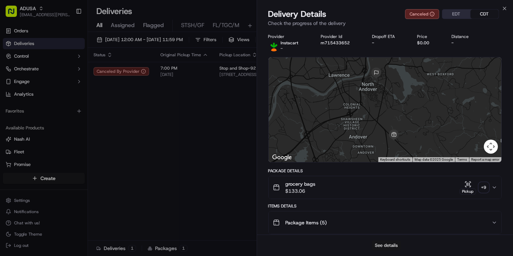
click at [381, 245] on button "See details" at bounding box center [385, 245] width 29 height 10
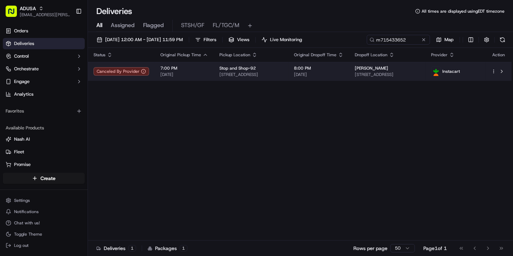
click at [383, 76] on span "80 High St, North Andover, MA 01845, US" at bounding box center [387, 75] width 65 height 6
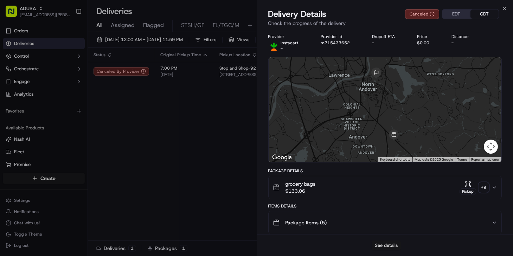
click at [387, 246] on button "See details" at bounding box center [385, 245] width 29 height 10
drag, startPoint x: 207, startPoint y: 115, endPoint x: 215, endPoint y: 109, distance: 9.8
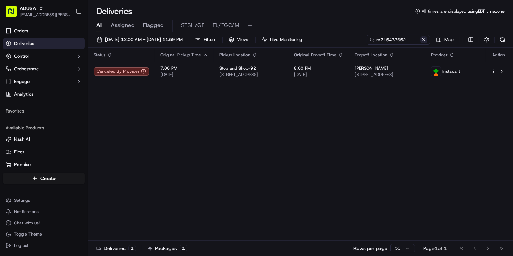
click at [422, 39] on button at bounding box center [423, 39] width 7 height 7
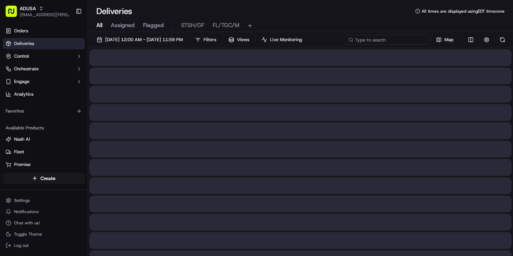
click at [394, 39] on input at bounding box center [387, 40] width 84 height 10
paste input "m714765028"
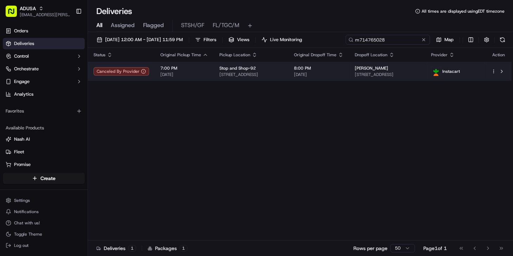
type input "m714765028"
click at [343, 70] on span "8:00 PM" at bounding box center [319, 68] width 50 height 6
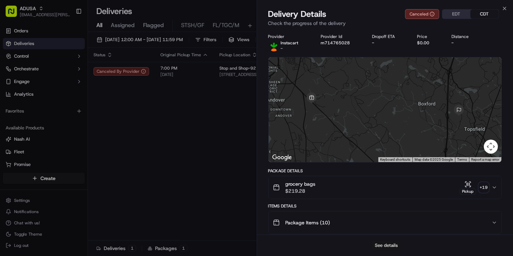
click at [381, 243] on button "See details" at bounding box center [385, 245] width 29 height 10
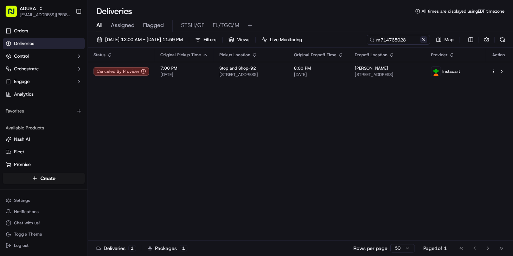
click at [424, 40] on button at bounding box center [423, 39] width 7 height 7
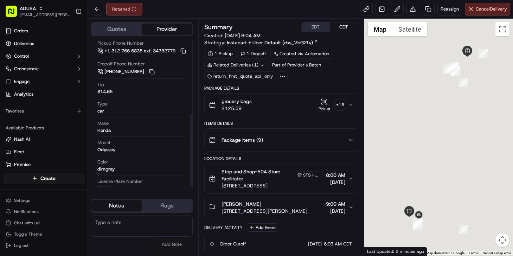
scroll to position [148, 0]
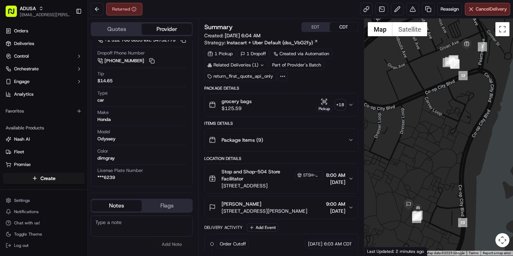
drag, startPoint x: 430, startPoint y: 199, endPoint x: 428, endPoint y: 155, distance: 44.7
click at [428, 155] on div at bounding box center [438, 137] width 149 height 237
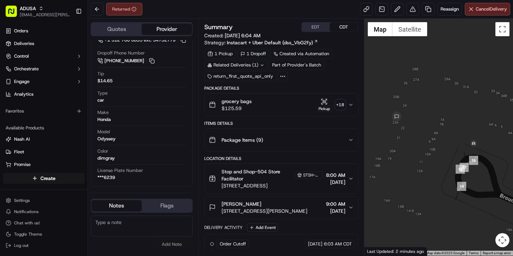
drag, startPoint x: 417, startPoint y: 164, endPoint x: 465, endPoint y: 116, distance: 68.1
click at [465, 117] on div at bounding box center [438, 137] width 149 height 237
click at [153, 227] on textarea at bounding box center [142, 225] width 102 height 21
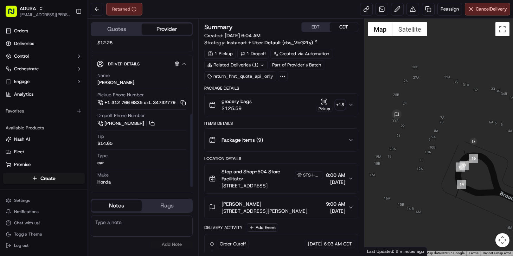
scroll to position [0, 0]
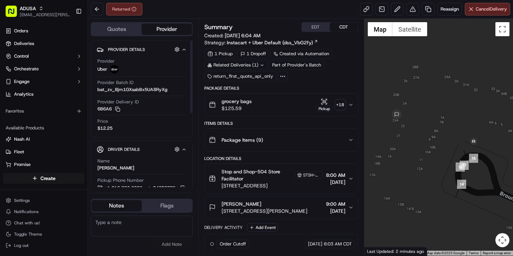
click at [141, 223] on textarea at bounding box center [142, 225] width 102 height 21
type textarea "Driver returned order to store, appears customer NAH, GPS shows driver went to …"
click at [170, 246] on button "Add Note" at bounding box center [171, 244] width 42 height 10
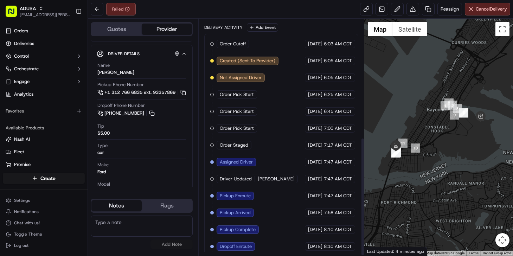
scroll to position [236, 0]
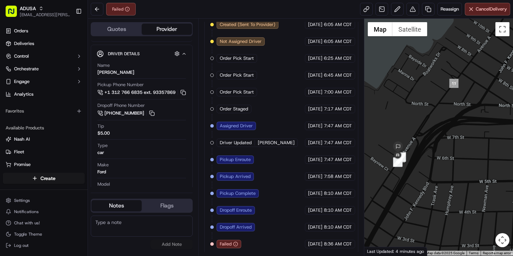
click at [145, 227] on textarea at bounding box center [142, 225] width 102 height 21
type textarea "Uber driver cancelled due to "app issue"."
click at [173, 242] on button "Add Note" at bounding box center [171, 244] width 42 height 10
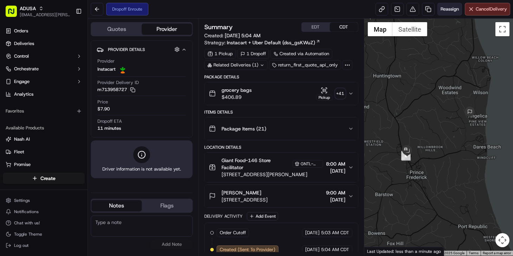
click at [452, 8] on span "Reassign" at bounding box center [449, 9] width 18 height 6
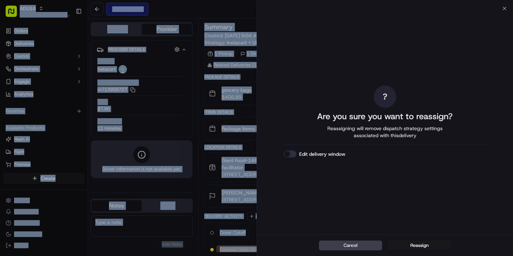
click at [290, 154] on button "Edit delivery window" at bounding box center [290, 153] width 13 height 7
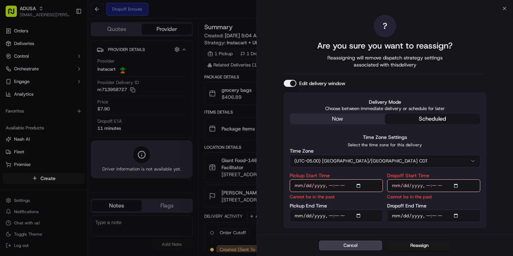
click at [330, 187] on input "Pickup Start Time" at bounding box center [336, 185] width 93 height 13
type input "[DATE]T10:30"
click at [328, 214] on input "Pickup End Time" at bounding box center [336, 215] width 93 height 13
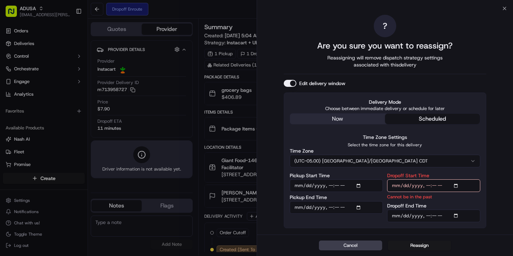
type input "[DATE]T11:00"
click at [427, 187] on input "Dropoff Start Time" at bounding box center [433, 185] width 93 height 13
type input "[DATE]T11:00"
click at [425, 214] on input "Dropoff End Time" at bounding box center [433, 215] width 93 height 13
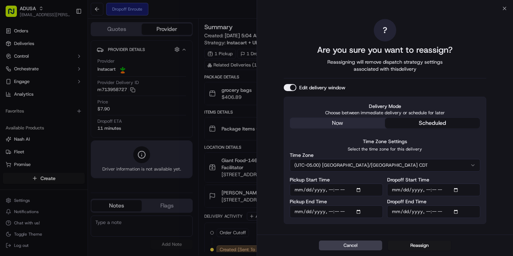
type input "[DATE]T11:30"
click at [376, 166] on button "(UTC-05.00) [GEOGRAPHIC_DATA]/[GEOGRAPHIC_DATA] CDT" at bounding box center [385, 165] width 190 height 13
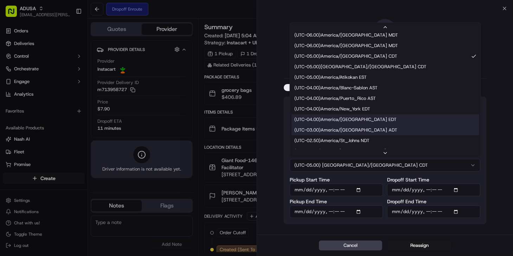
scroll to position [96, 0]
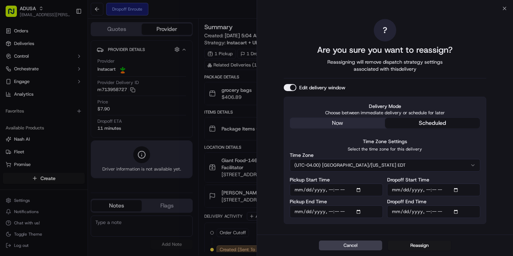
click at [418, 246] on button "Reassign" at bounding box center [419, 245] width 63 height 10
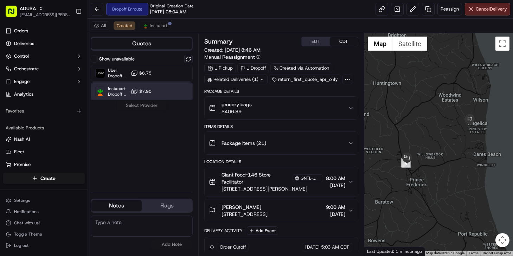
click at [158, 92] on div "Instacart Dropoff ETA - $7.90" at bounding box center [142, 91] width 102 height 17
click at [145, 103] on button "Assign Provider" at bounding box center [142, 105] width 50 height 8
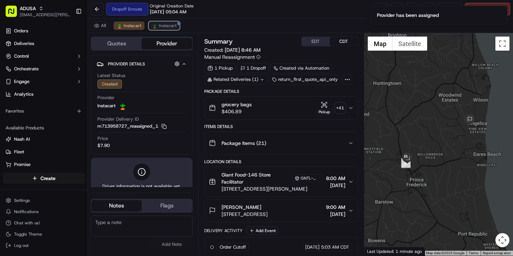
click at [163, 25] on span "Instacart" at bounding box center [168, 26] width 18 height 6
click at [125, 28] on span "Instacart" at bounding box center [133, 26] width 18 height 6
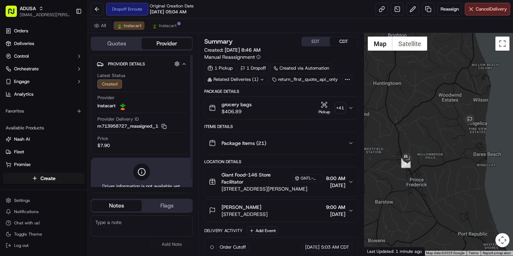
click at [136, 223] on textarea at bounding box center [142, 225] width 102 height 21
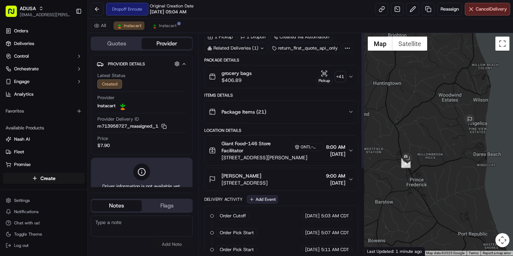
scroll to position [0, 0]
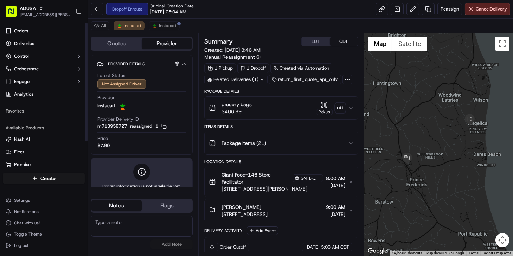
click at [145, 226] on textarea at bounding box center [142, 225] width 102 height 21
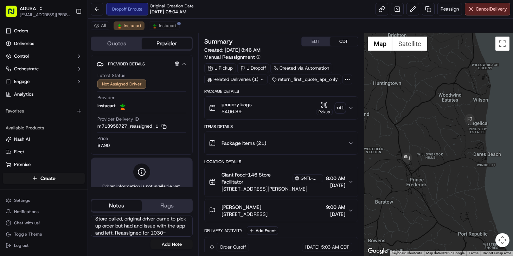
scroll to position [11, 0]
type textarea "Store called, original driver came to pick up order but had and issue with the …"
click at [173, 244] on button "Add Note" at bounding box center [171, 244] width 42 height 10
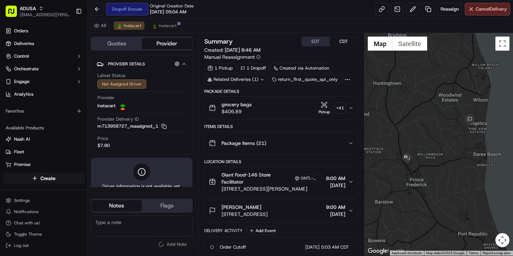
scroll to position [0, 0]
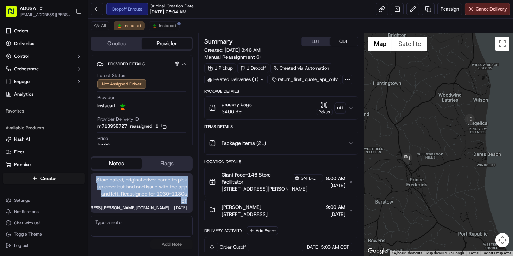
drag, startPoint x: 107, startPoint y: 178, endPoint x: 186, endPoint y: 201, distance: 82.3
click at [186, 201] on span "Store called, original driver came to pick up order but had and issue with the …" at bounding box center [141, 190] width 91 height 28
copy span "Store called, original driver came to pick up order but had and issue with the …"
click at [170, 26] on span "Instacart" at bounding box center [168, 26] width 18 height 6
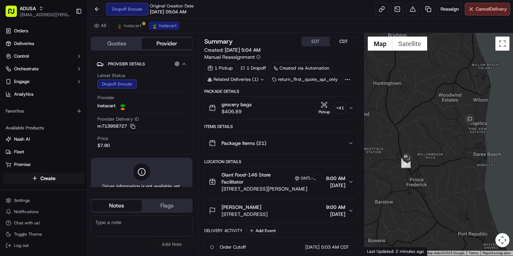
click at [129, 221] on textarea at bounding box center [142, 225] width 102 height 21
paste textarea "Store called, original driver came to pick up order but had and issue with the …"
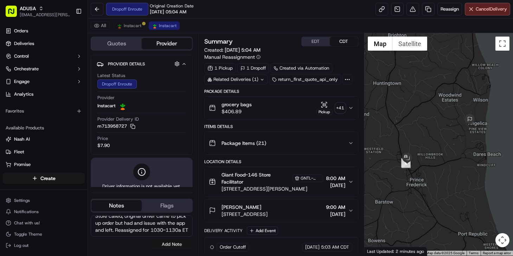
type textarea "Store called, original driver came to pick up order but had and issue with the …"
click at [176, 246] on button "Add Note" at bounding box center [171, 244] width 42 height 10
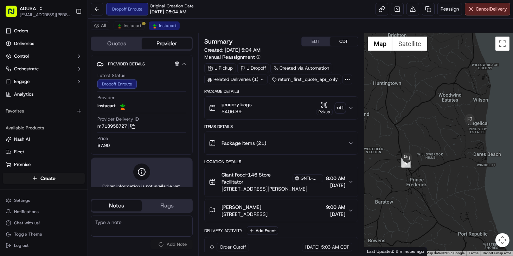
scroll to position [0, 0]
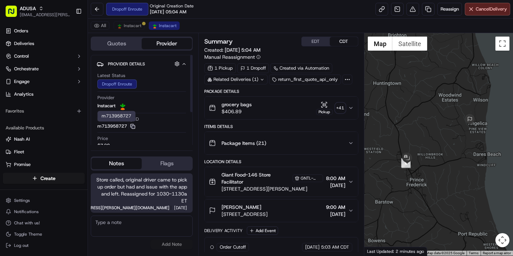
click at [135, 126] on icon "button" at bounding box center [132, 126] width 5 height 5
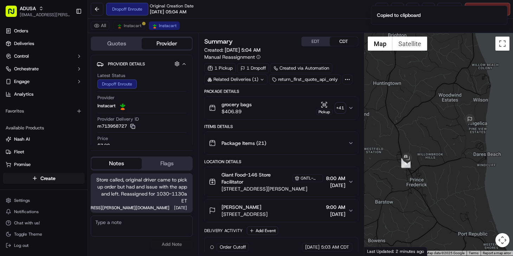
drag, startPoint x: 144, startPoint y: 221, endPoint x: 148, endPoint y: 197, distance: 24.1
click at [144, 221] on textarea at bounding box center [142, 225] width 102 height 21
click at [125, 44] on button "Quotes" at bounding box center [116, 43] width 50 height 11
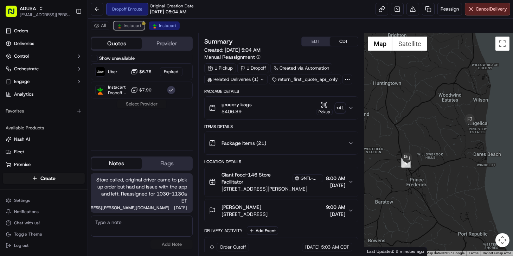
click at [132, 29] on button "Instacart" at bounding box center [128, 25] width 31 height 8
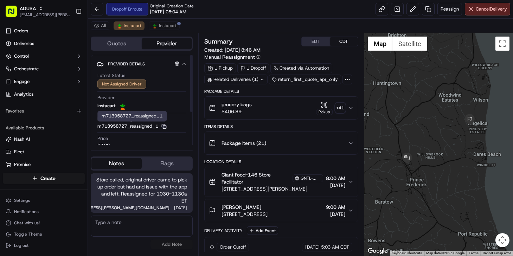
click at [164, 124] on icon "button" at bounding box center [163, 125] width 3 height 3
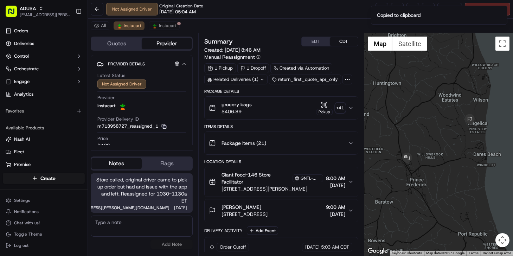
click at [149, 228] on textarea at bounding box center [142, 225] width 102 height 21
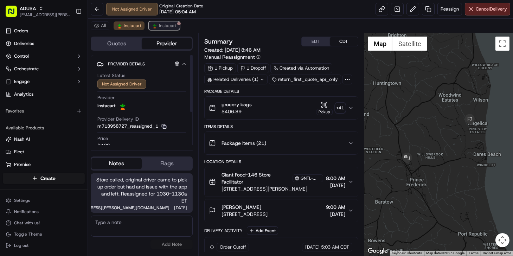
click at [159, 25] on span "Instacart" at bounding box center [168, 26] width 18 height 6
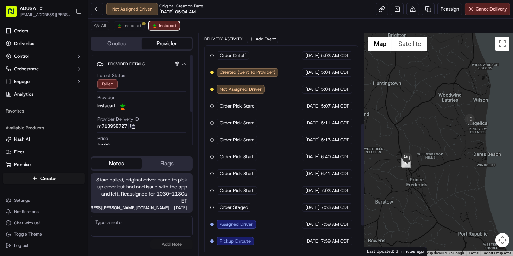
scroll to position [256, 0]
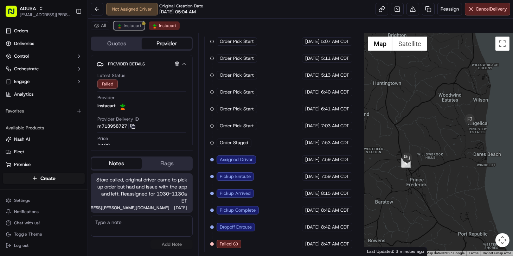
click at [124, 28] on button "Instacart" at bounding box center [128, 25] width 31 height 8
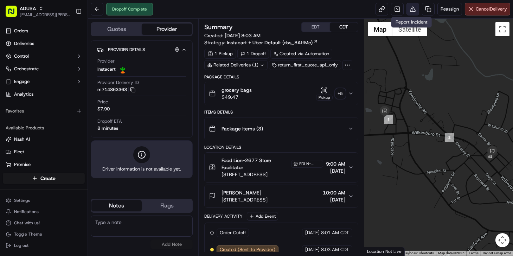
click at [413, 12] on button at bounding box center [412, 9] width 13 height 13
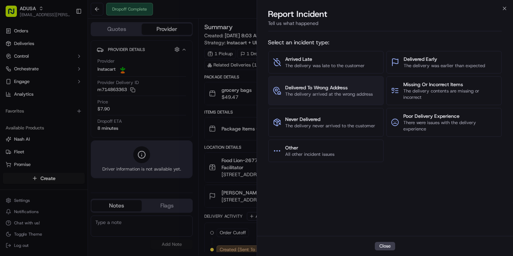
click at [313, 92] on span "The delivery arrived at the wrong address" at bounding box center [328, 94] width 87 height 6
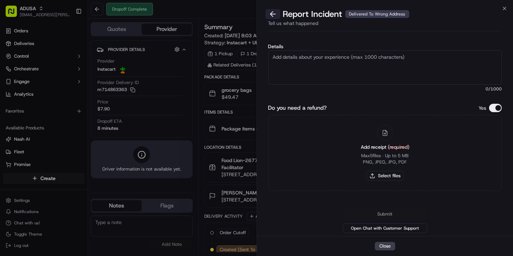
click at [272, 12] on button at bounding box center [272, 14] width 15 height 10
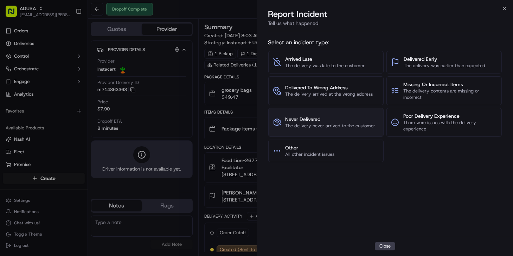
click at [320, 118] on span "Never Delivered" at bounding box center [330, 119] width 90 height 7
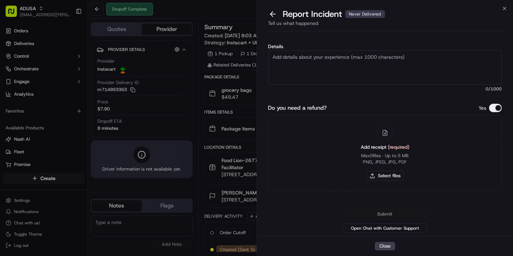
click at [292, 59] on textarea "Details" at bounding box center [385, 67] width 234 height 34
type textarea "C"
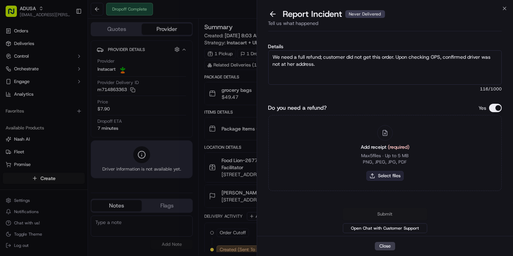
type textarea "We need a full refund; customer did not get this order. Upon checking GPS, conf…"
click at [391, 171] on button "Select files" at bounding box center [384, 176] width 37 height 10
type input "C:\fakepath\m714863363.pdf"
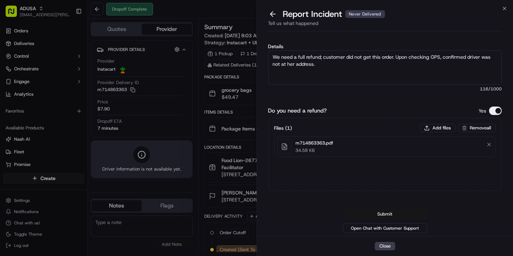
click at [381, 215] on button "Submit" at bounding box center [385, 214] width 84 height 13
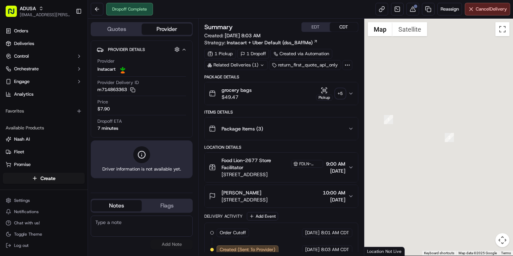
click at [134, 223] on textarea at bounding box center [142, 225] width 102 height 21
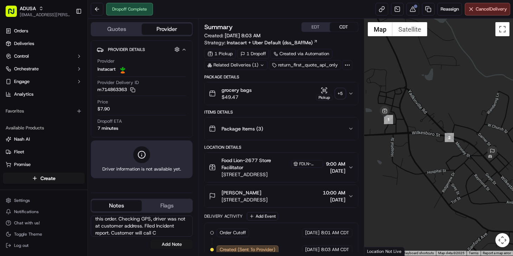
scroll to position [18, 0]
drag, startPoint x: 138, startPoint y: 234, endPoint x: 143, endPoint y: 229, distance: 7.0
drag, startPoint x: 143, startPoint y: 229, endPoint x: 136, endPoint y: 234, distance: 8.3
type textarea "Store called bc customer did not receive this order. Checking GPS, driver was n…"
click at [171, 242] on button "Add Note" at bounding box center [171, 244] width 42 height 10
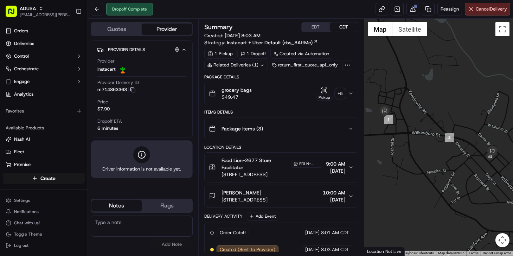
scroll to position [0, 0]
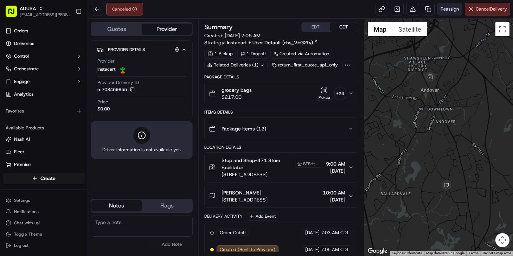
drag, startPoint x: 448, startPoint y: 10, endPoint x: 446, endPoint y: 13, distance: 3.6
click at [446, 13] on button "Reassign" at bounding box center [449, 9] width 25 height 13
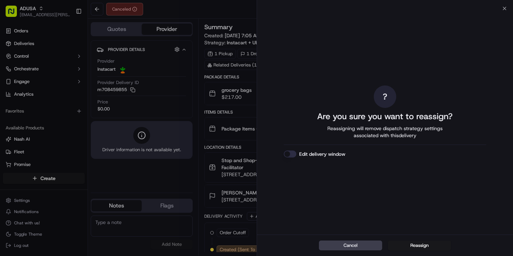
click at [291, 154] on button "Edit delivery window" at bounding box center [290, 153] width 13 height 7
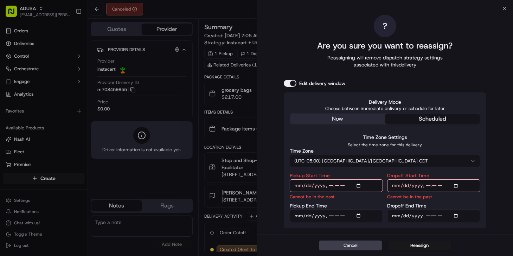
click at [340, 164] on button "(UTC-05.00) [GEOGRAPHIC_DATA]/[GEOGRAPHIC_DATA] CDT" at bounding box center [385, 161] width 190 height 13
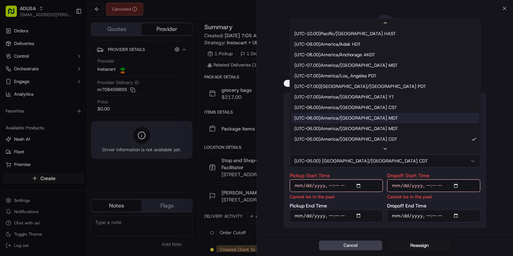
scroll to position [64, 0]
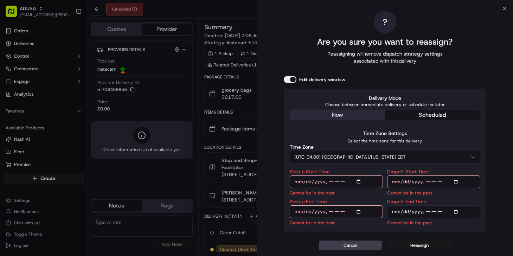
click at [331, 180] on input "Pickup Start Time" at bounding box center [336, 181] width 93 height 13
type input "[DATE]T11:30"
click at [330, 213] on input "Pickup End Time" at bounding box center [336, 211] width 93 height 13
click at [346, 210] on input "Pickup End Time" at bounding box center [336, 211] width 93 height 13
type input "[DATE]T12:00"
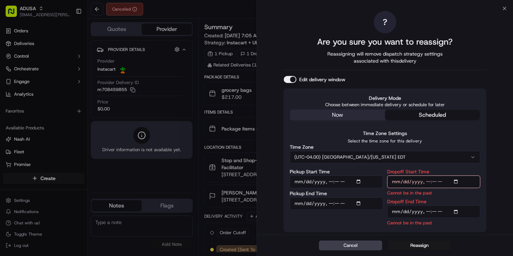
click at [429, 180] on input "Dropoff Start Time" at bounding box center [433, 181] width 93 height 13
click at [443, 180] on input "Dropoff Start Time" at bounding box center [433, 181] width 93 height 13
type input "[DATE]T12:00"
click at [426, 211] on input "Dropoff End Time" at bounding box center [433, 211] width 93 height 13
type input "[DATE]T12:30"
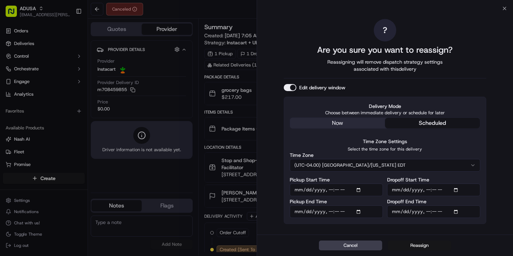
click at [414, 246] on button "Reassign" at bounding box center [419, 245] width 63 height 10
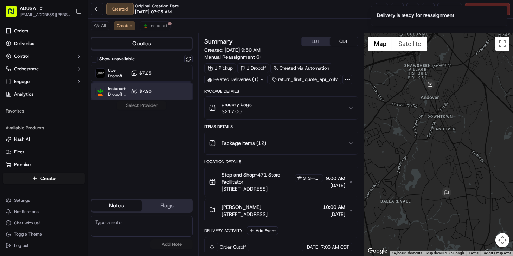
click at [165, 92] on div "Instacart Dropoff ETA - $7.90" at bounding box center [142, 91] width 102 height 17
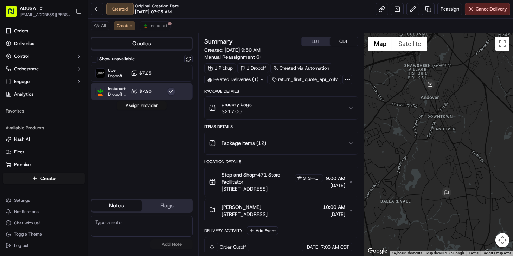
click at [153, 105] on button "Assign Provider" at bounding box center [142, 105] width 50 height 8
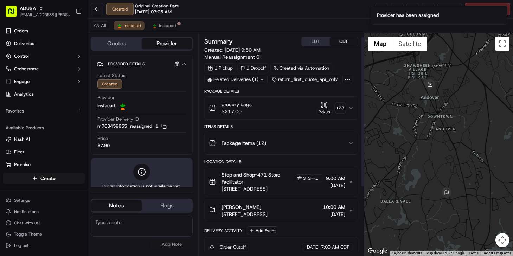
scroll to position [0, 0]
click at [267, 211] on span "[STREET_ADDRESS]" at bounding box center [244, 213] width 46 height 7
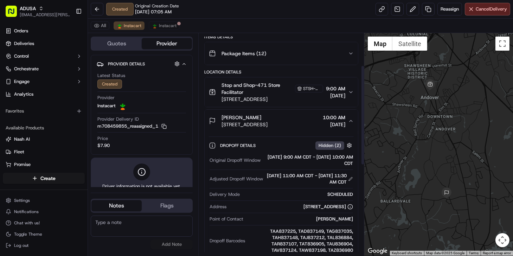
scroll to position [128, 0]
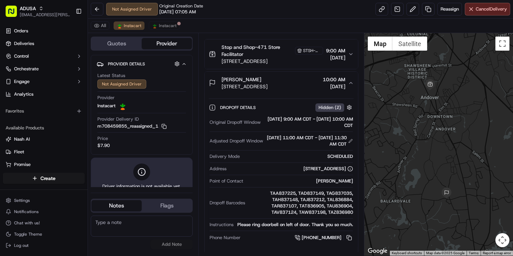
click at [117, 228] on textarea at bounding box center [142, 225] width 102 height 21
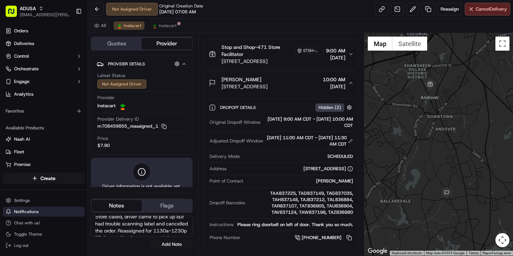
scroll to position [0, 0]
drag, startPoint x: 143, startPoint y: 234, endPoint x: 82, endPoint y: 211, distance: 65.3
click at [82, 211] on div "ADUSA [EMAIL_ADDRESS][PERSON_NAME][DOMAIN_NAME] Toggle Sidebar Orders Deliverie…" at bounding box center [256, 128] width 513 height 256
type textarea "Store called, driver came to pick up but had trouble scanning label and cancell…"
click at [170, 243] on button "Add Note" at bounding box center [171, 244] width 42 height 10
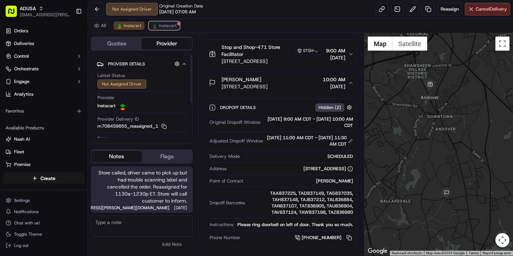
click at [161, 25] on span "Instacart" at bounding box center [168, 26] width 18 height 6
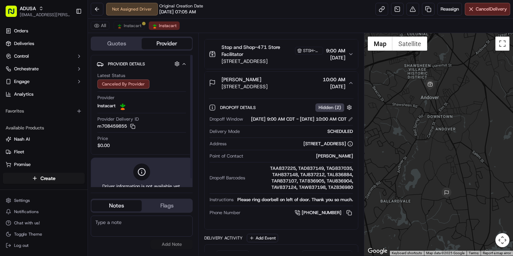
click at [124, 227] on textarea at bounding box center [142, 225] width 102 height 21
paste textarea "Store called, driver came to pick up but had trouble scanning label and cancell…"
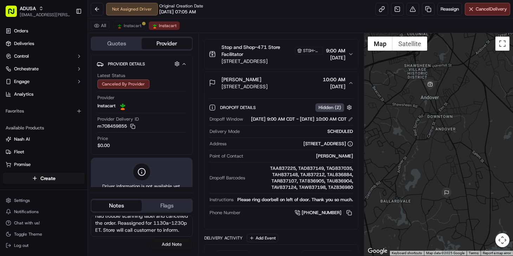
type textarea "Store called, driver came to pick up but had trouble scanning label and cancell…"
click at [172, 246] on button "Add Note" at bounding box center [171, 244] width 42 height 10
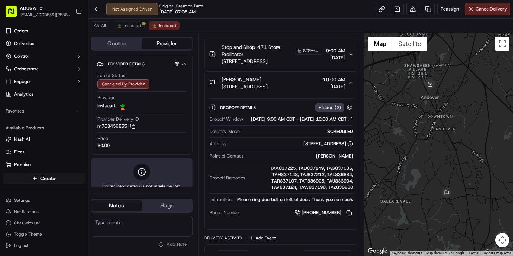
scroll to position [0, 0]
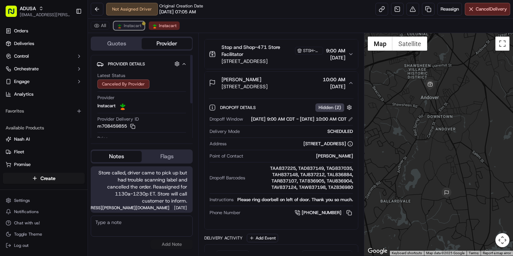
click at [130, 24] on span "Instacart" at bounding box center [133, 26] width 18 height 6
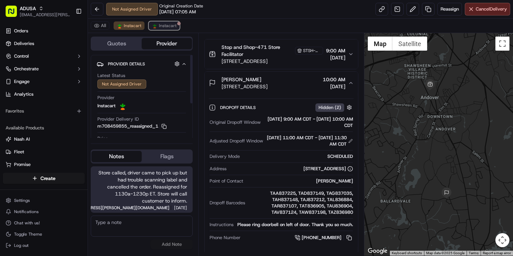
click at [163, 27] on span "Instacart" at bounding box center [168, 26] width 18 height 6
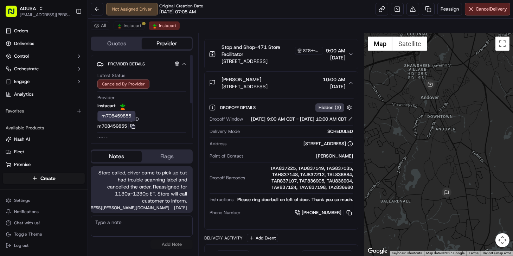
click at [135, 125] on icon "button" at bounding box center [132, 126] width 5 height 5
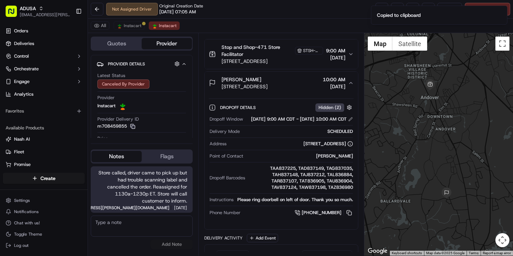
drag, startPoint x: 106, startPoint y: 234, endPoint x: 108, endPoint y: 206, distance: 28.5
click at [106, 234] on textarea at bounding box center [142, 225] width 102 height 21
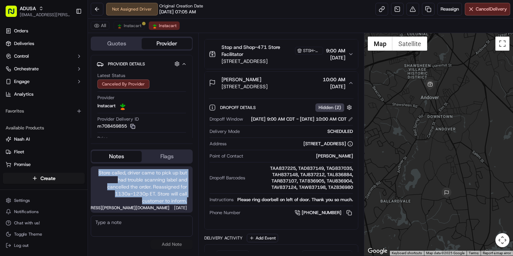
drag, startPoint x: 104, startPoint y: 172, endPoint x: 192, endPoint y: 199, distance: 91.9
click at [192, 199] on div "Store called, driver came to pick up but had trouble scanning label and cancell…" at bounding box center [142, 189] width 102 height 46
copy span "Store called, driver came to pick up but had trouble scanning label and cancell…"
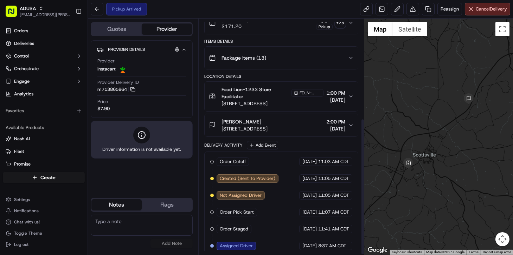
scroll to position [171, 0]
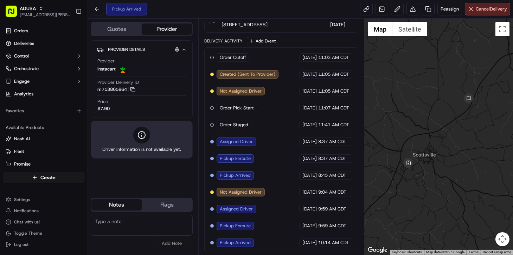
click at [129, 226] on textarea at bounding box center [142, 225] width 102 height 21
click at [100, 216] on textarea at bounding box center [142, 225] width 102 height 21
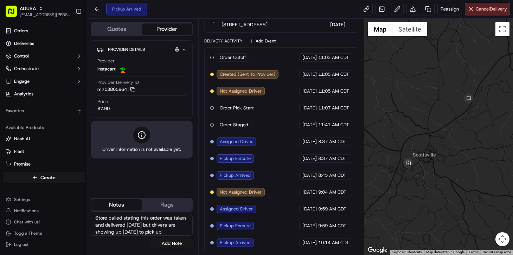
scroll to position [11, 0]
type textarea "Store called stating this order was taken and delivered [DATE] but drivers are …"
click at [175, 242] on button "Add Note" at bounding box center [171, 244] width 42 height 10
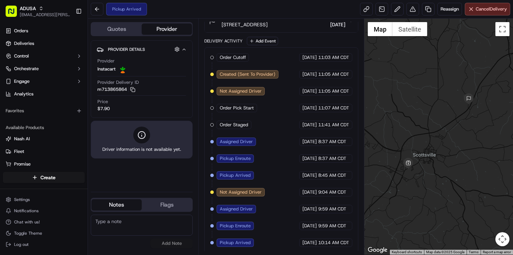
scroll to position [0, 0]
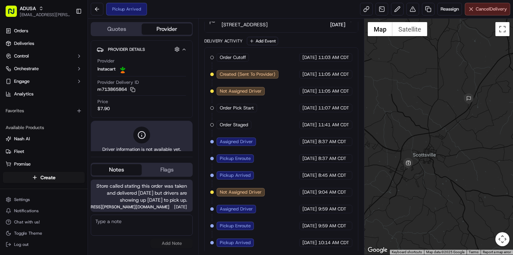
click at [487, 7] on span "Cancel Delivery" at bounding box center [490, 9] width 31 height 6
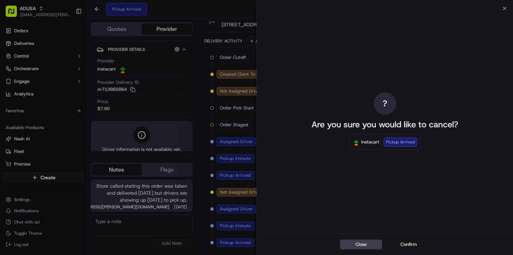
click at [410, 244] on button "Confirm" at bounding box center [409, 245] width 42 height 10
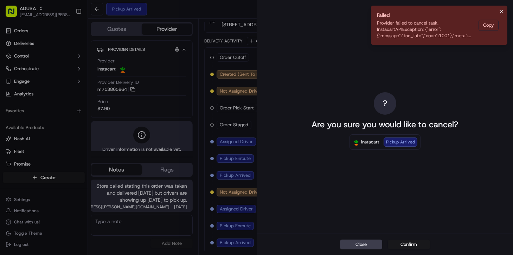
click at [501, 12] on icon "Notifications (F8)" at bounding box center [501, 12] width 6 height 6
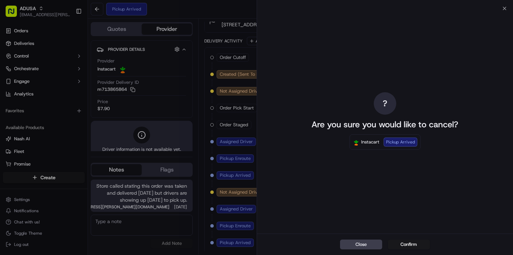
click at [503, 10] on div "? Are you sure you would like to cancel? Instacart Pickup Arrived" at bounding box center [385, 121] width 256 height 226
click at [503, 9] on div "? Are you sure you would like to cancel? Instacart Pickup Arrived" at bounding box center [385, 121] width 256 height 226
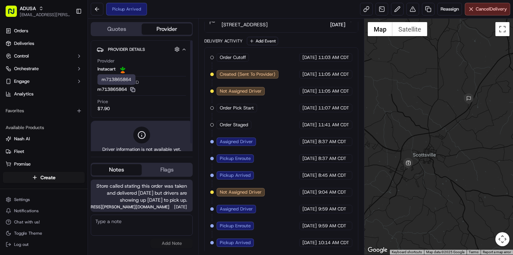
click at [132, 90] on icon "button" at bounding box center [132, 89] width 5 height 5
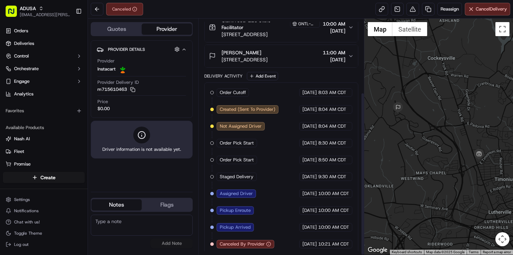
scroll to position [106, 0]
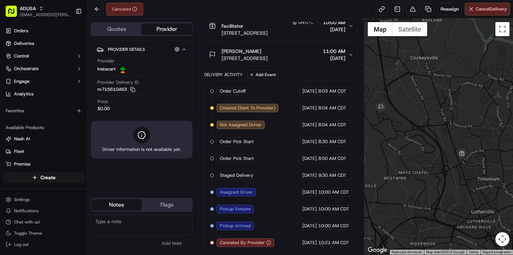
drag, startPoint x: 430, startPoint y: 128, endPoint x: 412, endPoint y: 129, distance: 17.2
click at [412, 129] on div at bounding box center [438, 137] width 149 height 236
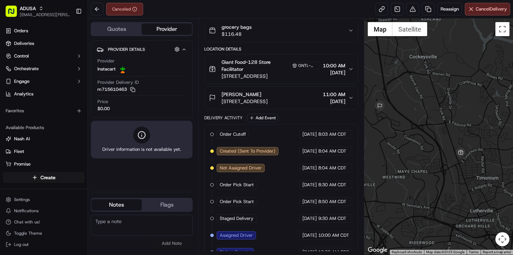
scroll to position [74, 0]
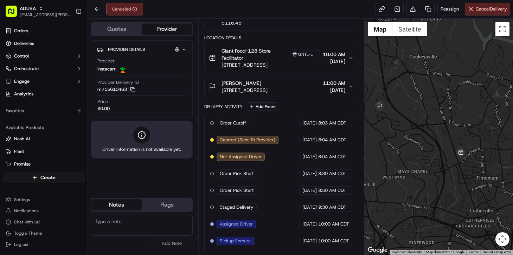
click at [108, 225] on textarea at bounding box center [142, 225] width 102 height 21
type textarea "Store still shopping order when delivery arrived. Reassigning for next window."
click at [176, 245] on button "Add Note" at bounding box center [171, 244] width 42 height 10
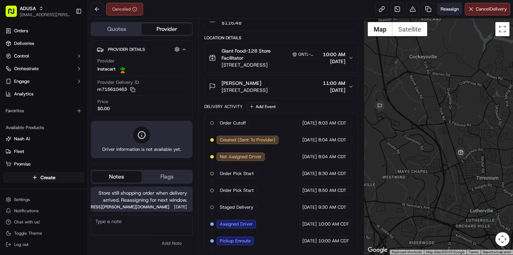
click at [447, 11] on span "Reassign" at bounding box center [449, 9] width 18 height 6
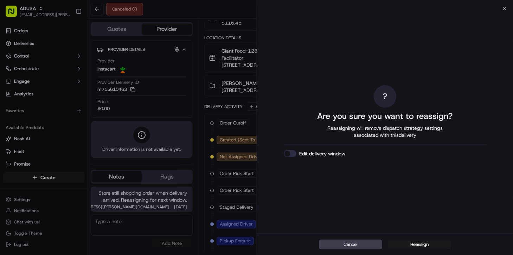
click at [292, 154] on button "Edit delivery window" at bounding box center [290, 153] width 13 height 7
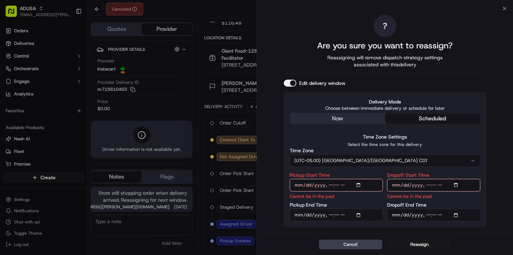
click at [360, 159] on button "(UTC-05.00) [GEOGRAPHIC_DATA]/[GEOGRAPHIC_DATA] CDT" at bounding box center [385, 161] width 190 height 13
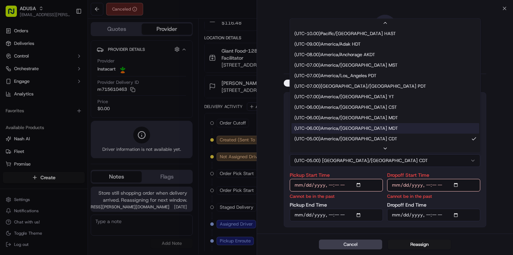
scroll to position [64, 0]
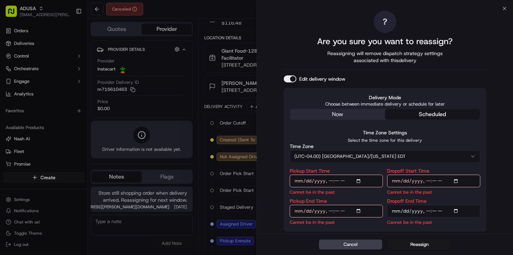
click at [329, 182] on input "Pickup Start Time" at bounding box center [336, 181] width 93 height 13
type input "2025-09-15T12:30"
click at [328, 214] on input "Pickup End Time" at bounding box center [336, 211] width 93 height 13
click at [332, 209] on input "Pickup End Time" at bounding box center [336, 211] width 93 height 13
click at [330, 210] on input "Pickup End Time" at bounding box center [336, 211] width 93 height 13
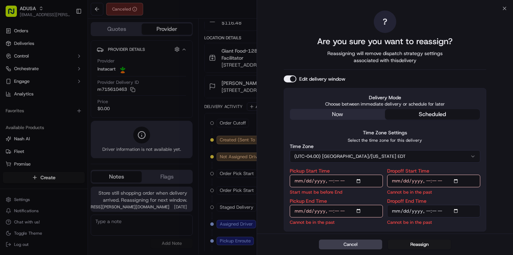
click at [344, 211] on input "Pickup End Time" at bounding box center [336, 211] width 93 height 13
type input "2025-09-15T13:00"
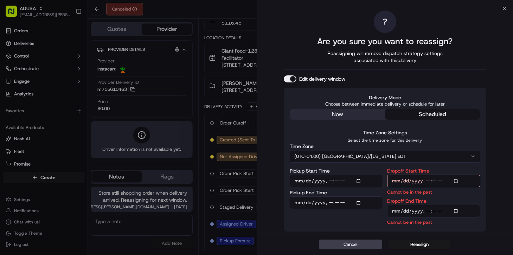
click at [427, 183] on input "Dropoff Start Time" at bounding box center [433, 181] width 93 height 13
click at [443, 179] on input "Dropoff Start Time" at bounding box center [433, 181] width 93 height 13
type input "2025-09-15T13:00"
click at [425, 211] on input "Dropoff End Time" at bounding box center [433, 211] width 93 height 13
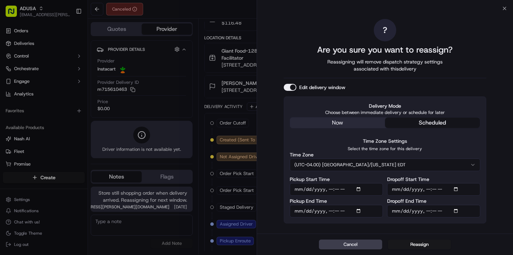
click at [433, 212] on input "Dropoff End Time" at bounding box center [433, 211] width 93 height 13
type input "2025-09-15T13:30"
click at [420, 247] on button "Reassign" at bounding box center [419, 245] width 63 height 10
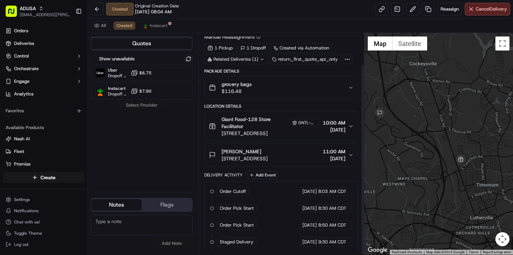
scroll to position [37, 0]
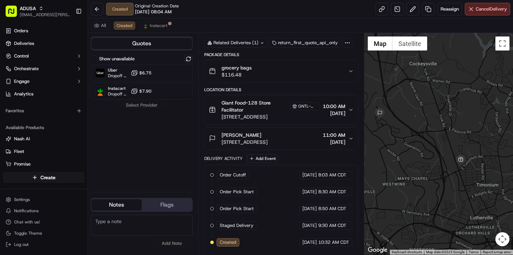
click at [111, 226] on textarea at bounding box center [142, 225] width 102 height 21
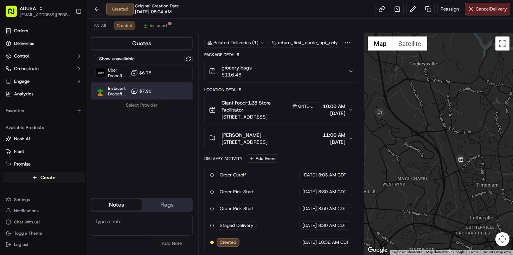
click at [164, 92] on div "Instacart Dropoff ETA - $7.90" at bounding box center [142, 91] width 102 height 17
click at [151, 105] on button "Assign Provider" at bounding box center [142, 105] width 50 height 8
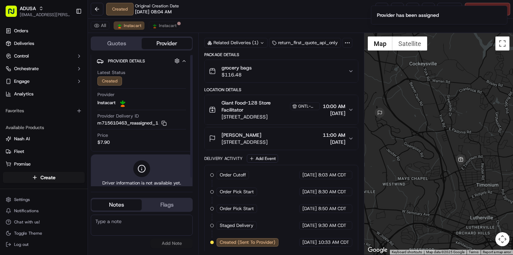
scroll to position [9, 0]
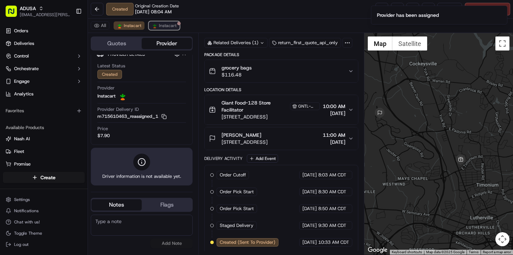
drag, startPoint x: 164, startPoint y: 24, endPoint x: 165, endPoint y: 28, distance: 3.9
click at [164, 24] on span "Instacart" at bounding box center [168, 26] width 18 height 6
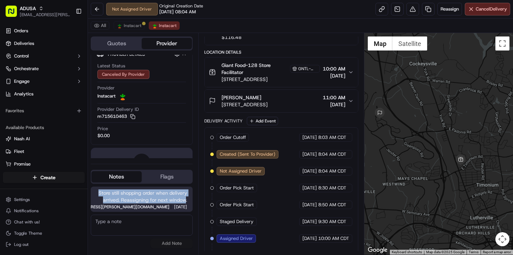
drag, startPoint x: 101, startPoint y: 193, endPoint x: 186, endPoint y: 200, distance: 85.3
click at [186, 200] on span "Store still shopping order when delivery arrived. Reassigning for next window." at bounding box center [141, 197] width 91 height 14
click at [129, 26] on span "Instacart" at bounding box center [133, 26] width 18 height 6
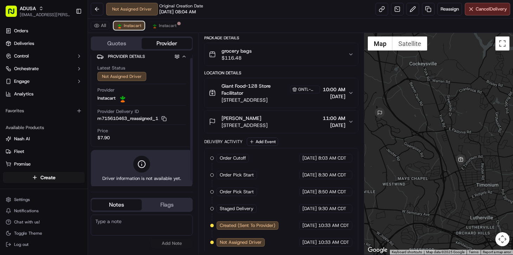
scroll to position [9, 0]
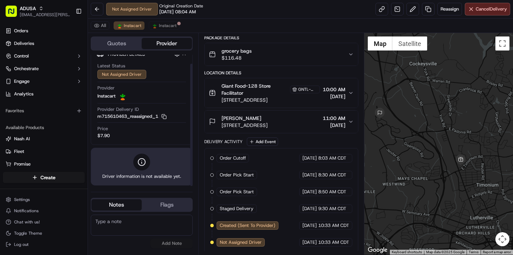
click at [123, 225] on textarea at bounding box center [142, 225] width 102 height 21
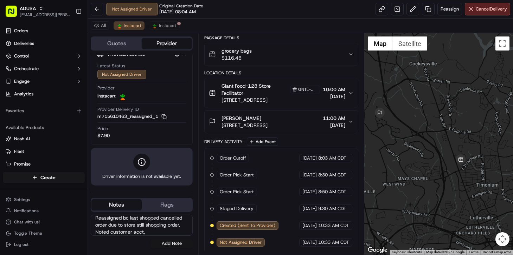
type textarea "Reassigned bc last shopped cancelled order due to store still shopping order. N…"
click at [166, 242] on button "Add Note" at bounding box center [171, 244] width 42 height 10
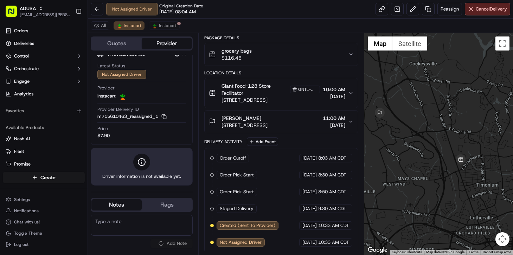
scroll to position [0, 0]
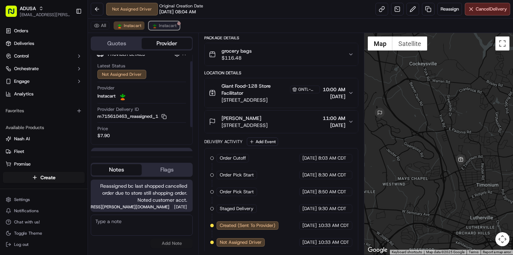
click at [167, 25] on span "Instacart" at bounding box center [168, 26] width 18 height 6
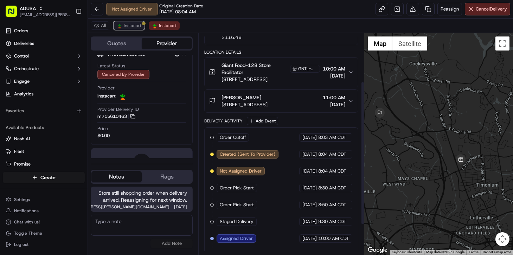
click at [129, 27] on span "Instacart" at bounding box center [133, 26] width 18 height 6
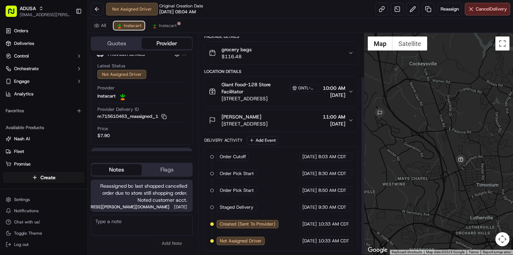
scroll to position [53, 0]
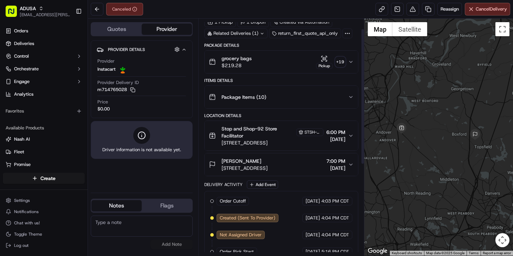
scroll to position [175, 0]
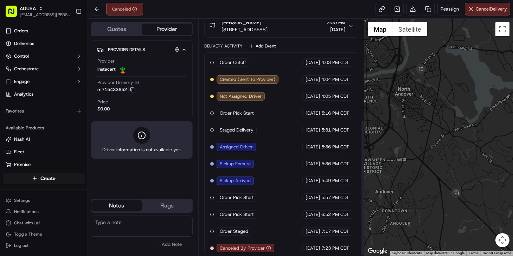
scroll to position [175, 0]
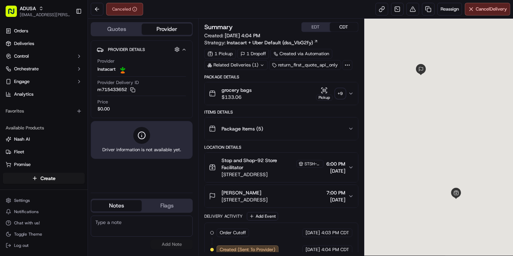
click at [127, 228] on textarea at bounding box center [142, 225] width 102 height 21
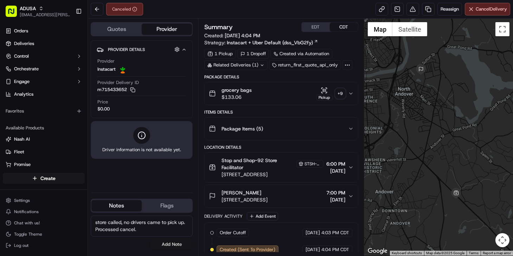
type textarea "store called, no drivers came to pick up. Processed cancel."
click at [168, 244] on button "Add Note" at bounding box center [171, 244] width 42 height 10
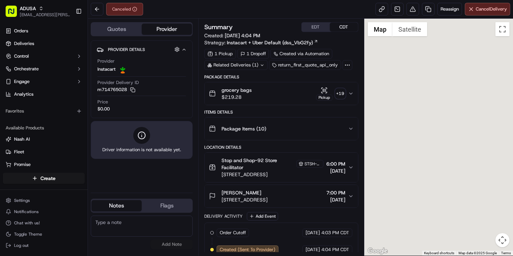
click at [112, 227] on textarea at bounding box center [142, 225] width 102 height 21
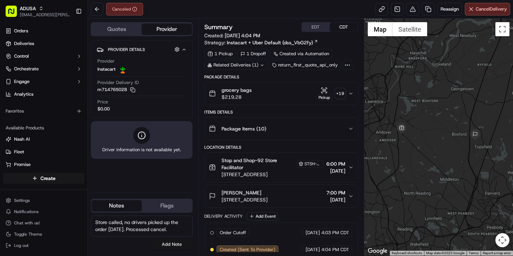
type textarea "Store called, no drivers picked up the order [DATE]. Processed cancel."
click at [169, 245] on button "Add Note" at bounding box center [171, 244] width 42 height 10
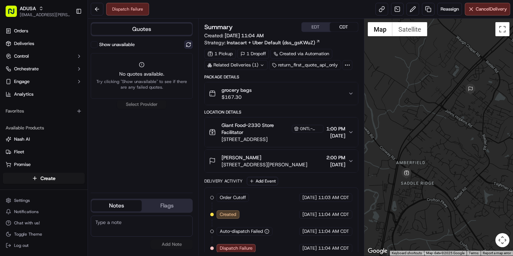
click at [187, 46] on button at bounding box center [188, 44] width 8 height 8
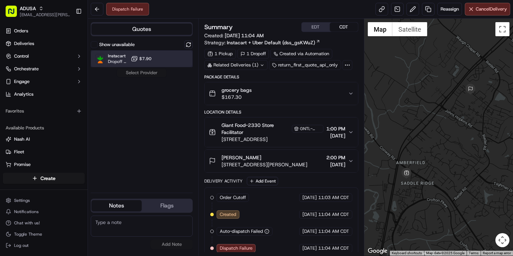
click at [149, 65] on div "Instacart Dropoff ETA - $7.90" at bounding box center [142, 58] width 102 height 17
click at [149, 73] on button "Assign Provider" at bounding box center [142, 73] width 50 height 8
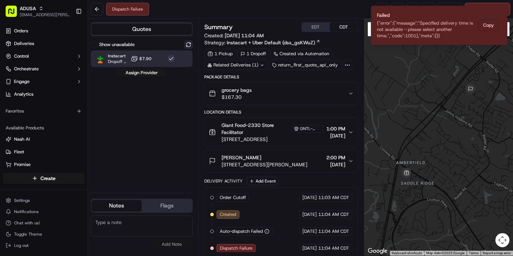
click at [188, 47] on button at bounding box center [188, 44] width 8 height 8
click at [162, 58] on div "Instacart Dropoff ETA - $7.90" at bounding box center [142, 58] width 102 height 17
click at [161, 60] on div "Instacart Dropoff ETA - $7.90" at bounding box center [142, 58] width 102 height 17
click at [150, 71] on button "Assign Provider" at bounding box center [142, 73] width 50 height 8
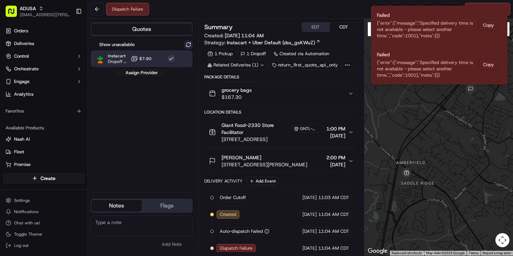
click at [186, 46] on button at bounding box center [188, 44] width 8 height 8
click at [187, 46] on button at bounding box center [188, 44] width 8 height 8
click at [151, 71] on button "Assign Provider" at bounding box center [142, 73] width 50 height 8
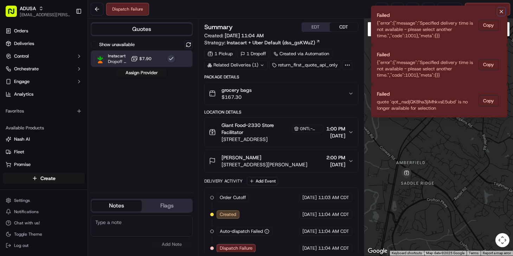
click at [501, 11] on icon "Notifications (F8)" at bounding box center [501, 11] width 3 height 3
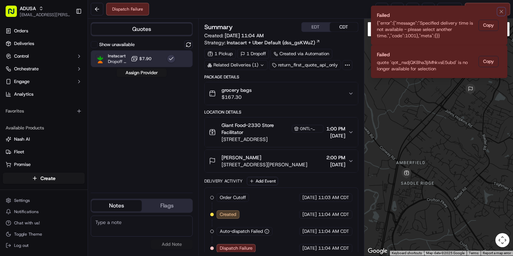
click at [501, 11] on icon "Notifications (F8)" at bounding box center [501, 11] width 3 height 3
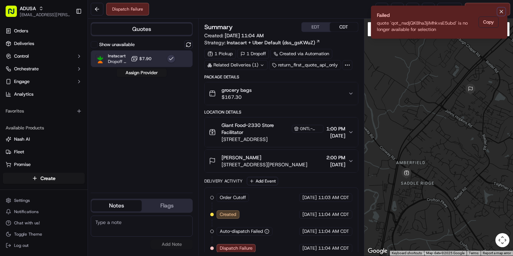
click at [501, 11] on icon "Notifications (F8)" at bounding box center [501, 11] width 3 height 3
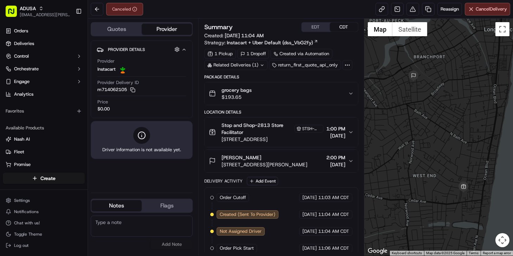
click at [117, 227] on textarea at bounding box center [142, 225] width 102 height 21
type textarea "CC cancelled"
click at [174, 240] on button "Add Note" at bounding box center [171, 244] width 42 height 10
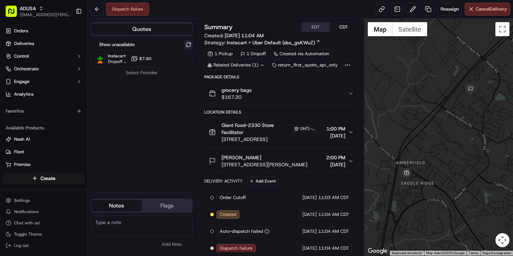
click at [187, 44] on button at bounding box center [188, 44] width 8 height 8
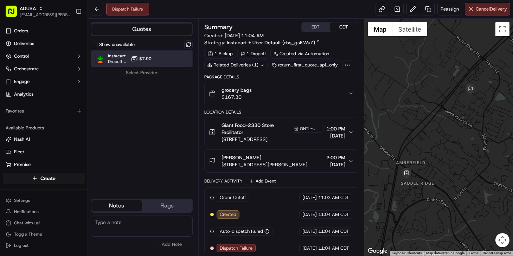
click at [158, 60] on div "Instacart Dropoff ETA - $7.90" at bounding box center [142, 58] width 102 height 17
click at [145, 73] on button "Assign Provider" at bounding box center [142, 73] width 50 height 8
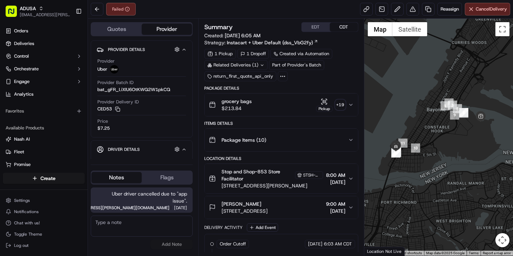
click at [113, 227] on textarea at bounding box center [142, 225] width 102 height 21
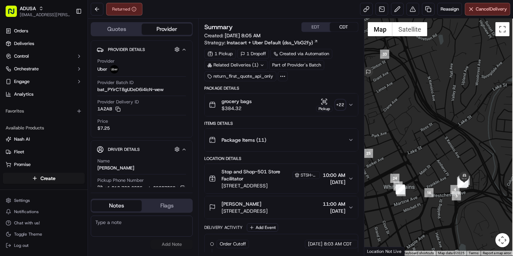
drag, startPoint x: 460, startPoint y: 195, endPoint x: 449, endPoint y: 191, distance: 11.4
click at [449, 191] on div "To navigate, press the arrow keys." at bounding box center [438, 137] width 149 height 237
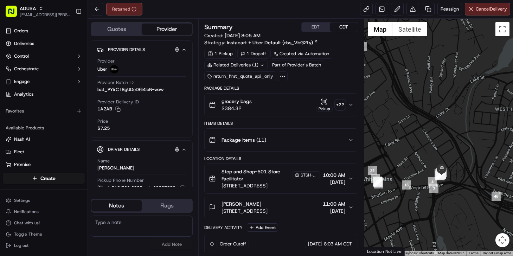
drag, startPoint x: 386, startPoint y: 88, endPoint x: 486, endPoint y: 159, distance: 122.7
click at [486, 159] on div "To navigate, press the arrow keys." at bounding box center [438, 137] width 149 height 237
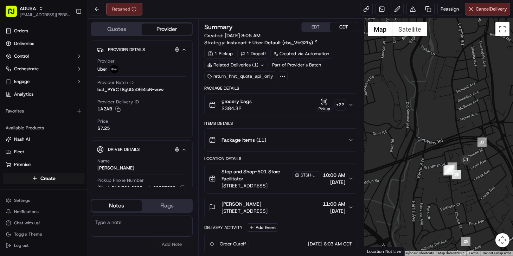
drag, startPoint x: 480, startPoint y: 157, endPoint x: 414, endPoint y: 141, distance: 67.9
click at [414, 141] on div at bounding box center [438, 137] width 149 height 237
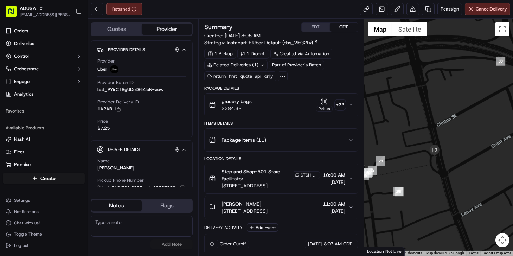
drag, startPoint x: 408, startPoint y: 164, endPoint x: 424, endPoint y: 163, distance: 15.8
click at [424, 163] on div at bounding box center [438, 137] width 149 height 237
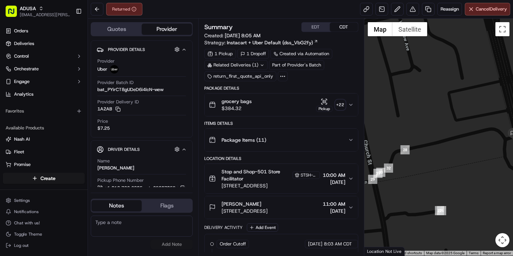
click at [164, 228] on textarea at bounding box center [142, 225] width 102 height 21
type textarea "NAH, RFA sent to cc"
click at [170, 245] on button "Add Note" at bounding box center [171, 244] width 42 height 10
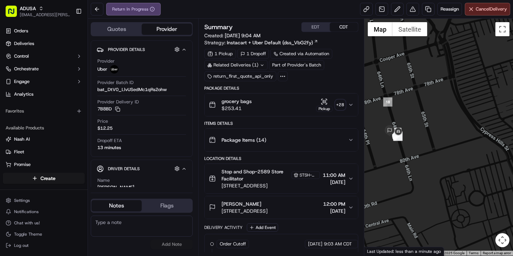
drag, startPoint x: 413, startPoint y: 141, endPoint x: 437, endPoint y: 144, distance: 23.7
click at [437, 144] on div at bounding box center [438, 137] width 149 height 237
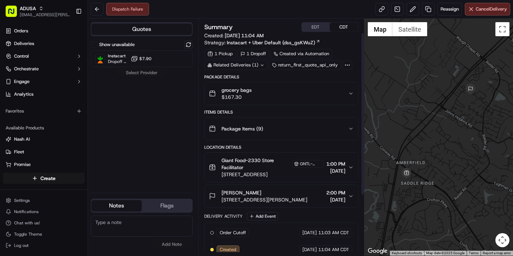
scroll to position [108, 0]
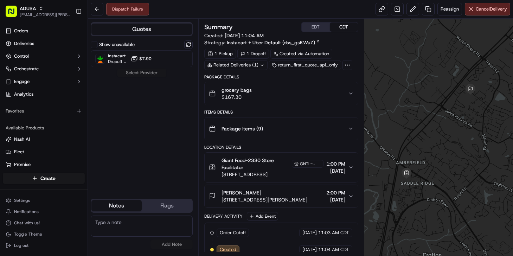
click at [131, 225] on textarea at bounding box center [142, 225] width 102 height 21
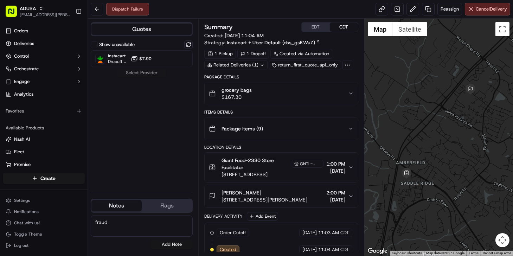
type textarea "fraud"
click at [175, 242] on button "Add Note" at bounding box center [171, 244] width 42 height 10
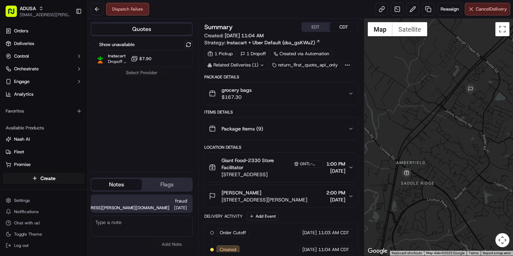
click at [486, 10] on span "Cancel Delivery" at bounding box center [490, 9] width 31 height 6
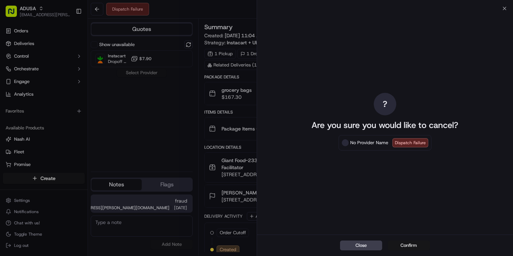
click at [407, 249] on button "Confirm" at bounding box center [409, 245] width 42 height 10
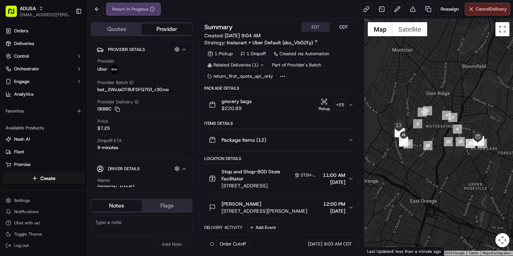
drag, startPoint x: 112, startPoint y: 226, endPoint x: 110, endPoint y: 220, distance: 6.3
click at [111, 226] on textarea at bounding box center [142, 225] width 102 height 21
type textarea "NAH driver returning order to store"
click at [182, 248] on button "Add Note" at bounding box center [171, 244] width 42 height 10
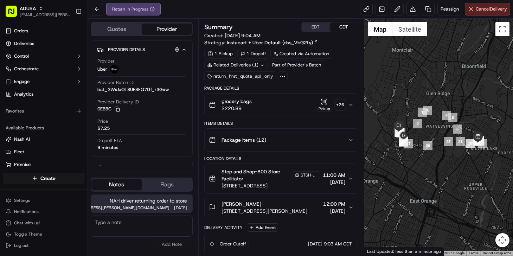
drag, startPoint x: 118, startPoint y: 227, endPoint x: 155, endPoint y: 221, distance: 37.0
click at [118, 227] on textarea at bounding box center [142, 225] width 102 height 21
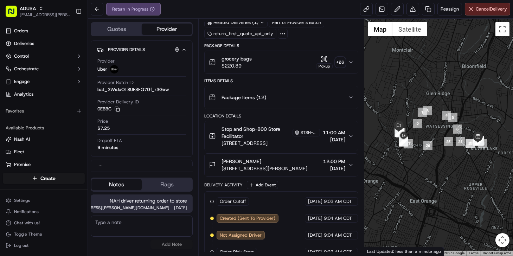
scroll to position [96, 0]
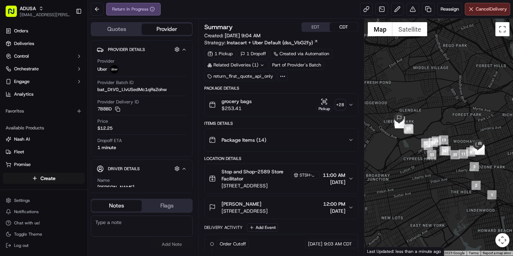
click at [115, 232] on textarea at bounding box center [142, 225] width 102 height 21
type textarea "nah, rfa sent to cc to cancel"
click at [170, 244] on button "Add Note" at bounding box center [171, 244] width 42 height 10
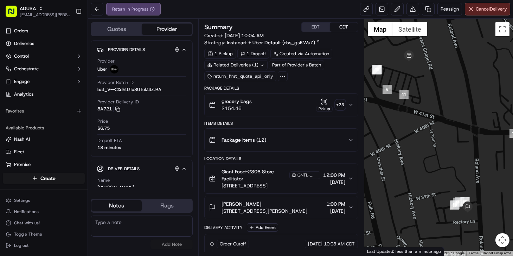
click at [121, 228] on textarea at bounding box center [142, 225] width 102 height 21
type textarea "nah, rfa sent to cc to cancel."
click at [170, 242] on button "Add Note" at bounding box center [171, 244] width 42 height 10
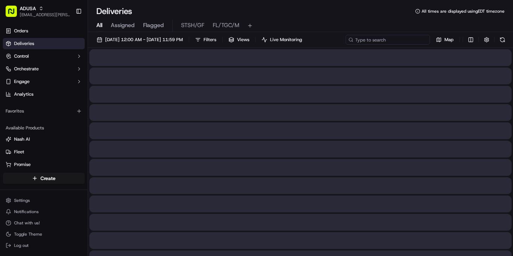
drag, startPoint x: 0, startPoint y: 0, endPoint x: 400, endPoint y: 38, distance: 401.6
click at [400, 38] on input at bounding box center [387, 40] width 84 height 10
paste input "m715680651"
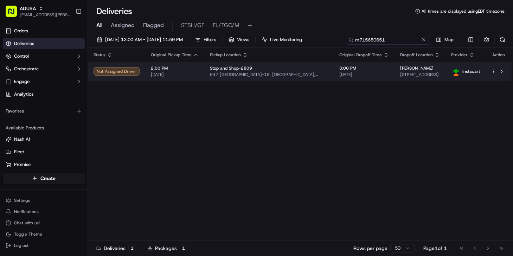
type input "m715680651"
click at [339, 71] on span "3:00 PM" at bounding box center [364, 68] width 50 height 6
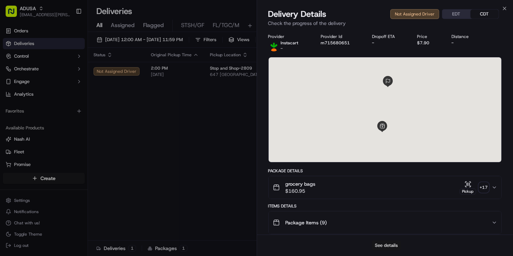
click at [386, 246] on button "See details" at bounding box center [385, 245] width 29 height 10
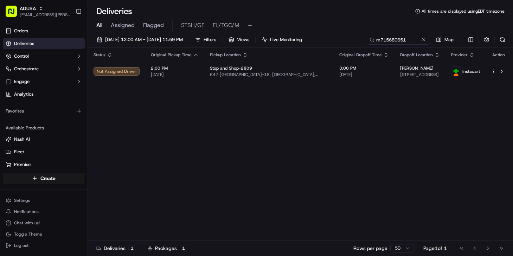
drag, startPoint x: 197, startPoint y: 147, endPoint x: 235, endPoint y: 111, distance: 52.9
click at [423, 38] on button at bounding box center [423, 39] width 7 height 7
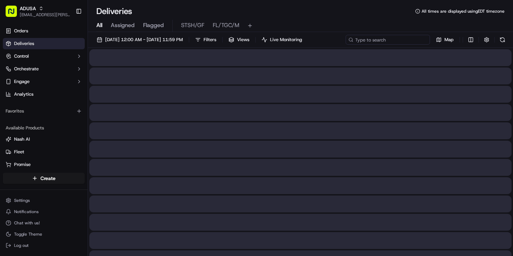
click at [391, 38] on input at bounding box center [387, 40] width 84 height 10
paste input "m706214584"
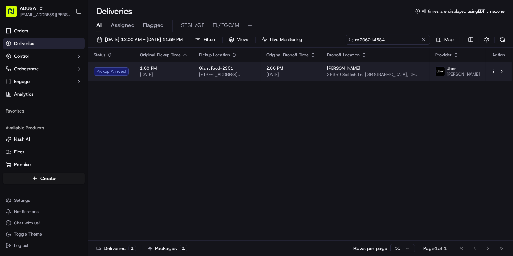
type input "m706214584"
click at [316, 74] on span "[DATE]" at bounding box center [291, 75] width 50 height 6
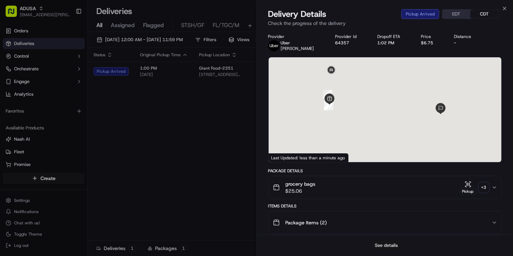
click at [385, 243] on button "See details" at bounding box center [385, 245] width 29 height 10
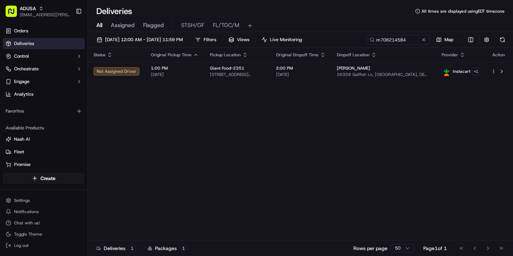
drag, startPoint x: 140, startPoint y: 117, endPoint x: 118, endPoint y: 61, distance: 59.6
click at [424, 39] on button at bounding box center [423, 39] width 7 height 7
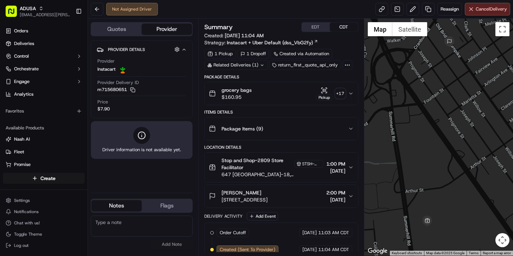
click at [267, 193] on div "[PERSON_NAME]" at bounding box center [244, 192] width 46 height 7
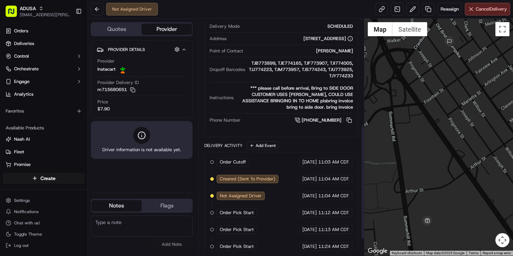
scroll to position [219, 0]
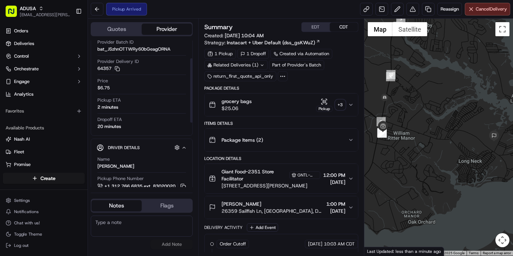
scroll to position [64, 0]
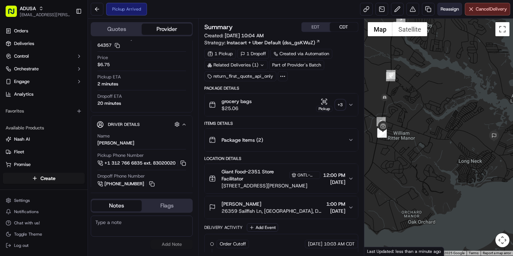
click at [449, 9] on span "Reassign" at bounding box center [449, 9] width 18 height 6
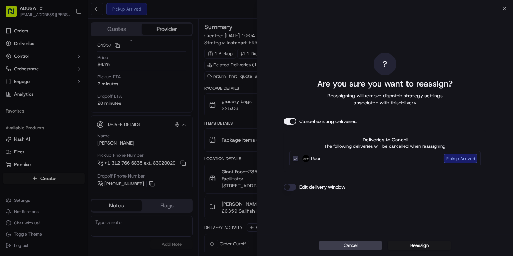
click at [290, 188] on button "Edit delivery window" at bounding box center [290, 186] width 13 height 7
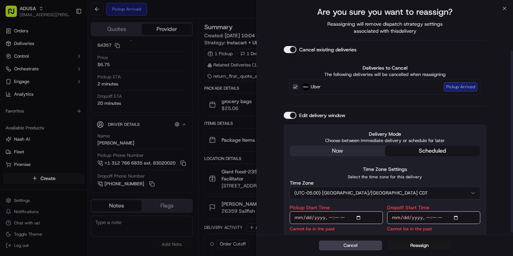
scroll to position [55, 0]
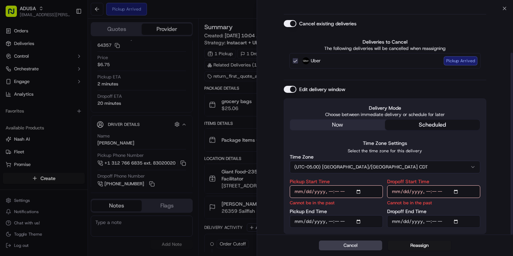
click at [370, 168] on button "(UTC-05.00) [GEOGRAPHIC_DATA]/[GEOGRAPHIC_DATA] CDT" at bounding box center [385, 167] width 190 height 13
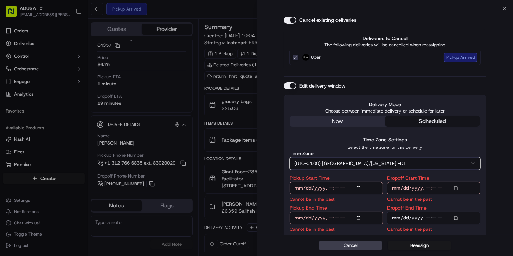
scroll to position [63, 0]
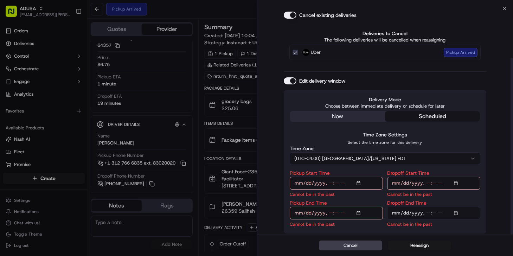
click at [331, 183] on input "Pickup Start Time" at bounding box center [336, 183] width 93 height 13
type input "2025-09-15T14:30"
click at [330, 213] on input "Pickup End Time" at bounding box center [336, 213] width 93 height 13
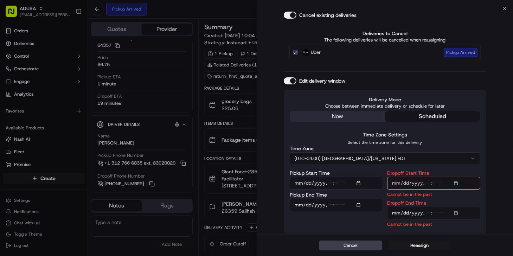
type input "2025-09-15T15:00"
click at [427, 184] on input "Dropoff Start Time" at bounding box center [433, 183] width 93 height 13
type input "2025-09-15T15:00"
click at [426, 215] on input "Dropoff End Time" at bounding box center [433, 213] width 93 height 13
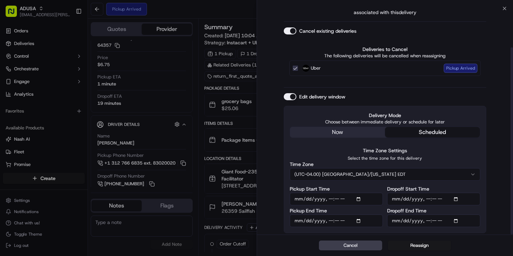
scroll to position [47, 0]
type input "2025-09-15T15:30"
click at [416, 246] on button "Reassign" at bounding box center [419, 245] width 63 height 10
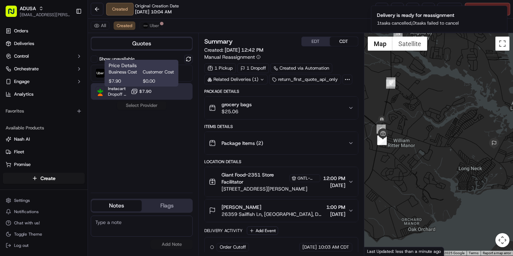
click at [141, 91] on span "$7.90" at bounding box center [145, 92] width 12 height 6
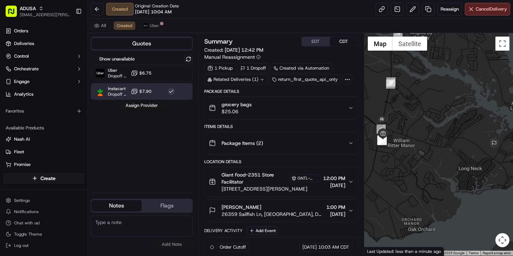
click at [150, 106] on button "Assign Provider" at bounding box center [142, 105] width 50 height 8
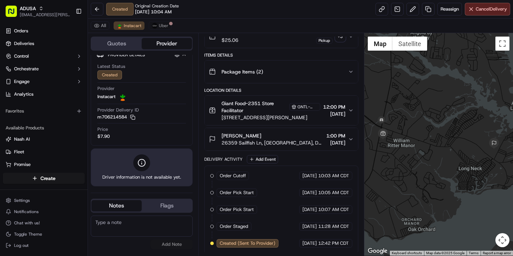
scroll to position [0, 0]
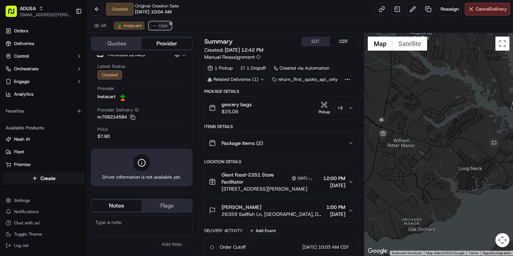
click at [161, 27] on span "Uber" at bounding box center [163, 26] width 9 height 6
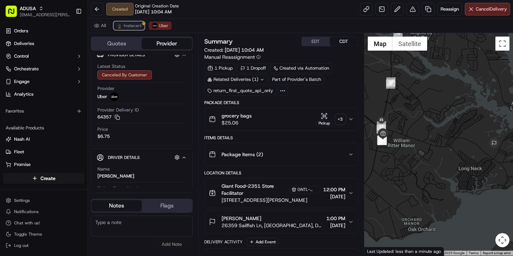
click at [131, 23] on span "Instacart" at bounding box center [133, 26] width 18 height 6
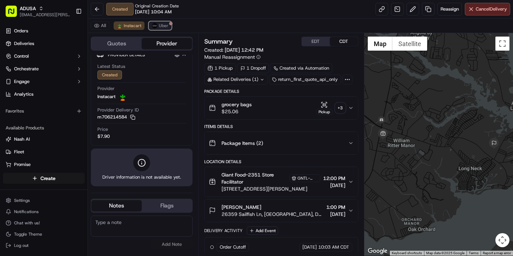
click at [162, 25] on span "Uber" at bounding box center [163, 26] width 9 height 6
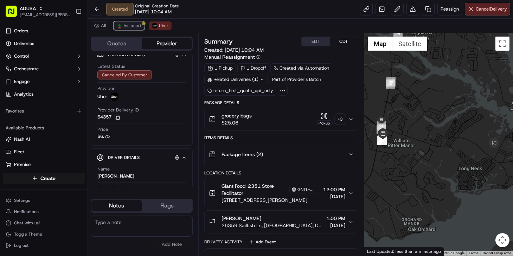
click at [121, 24] on img at bounding box center [120, 26] width 6 height 6
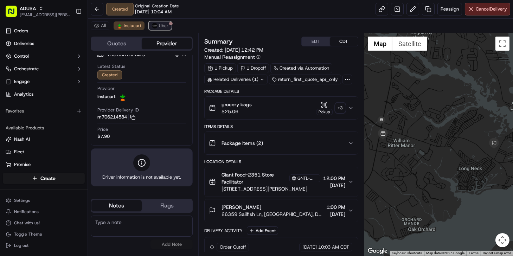
click at [159, 24] on span "Uber" at bounding box center [163, 26] width 9 height 6
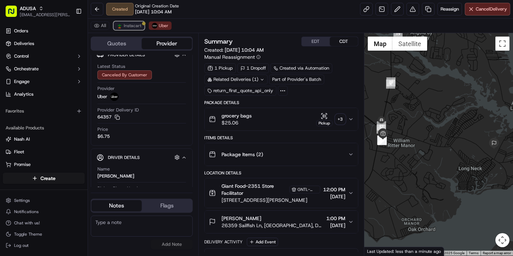
click at [129, 25] on span "Instacart" at bounding box center [133, 26] width 18 height 6
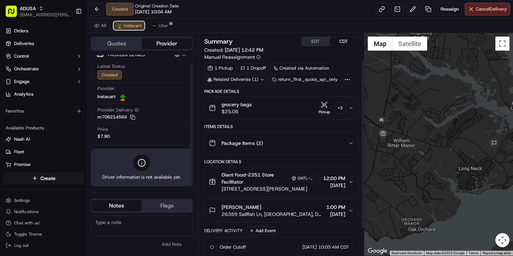
scroll to position [71, 0]
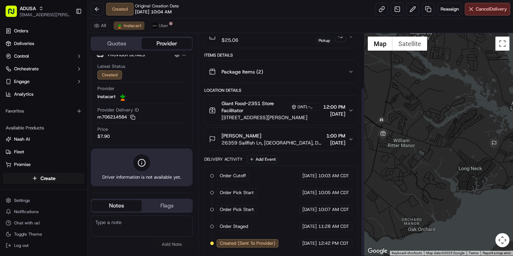
click at [302, 142] on span "26359 Sailfish Ln, [GEOGRAPHIC_DATA], DE 19966, [GEOGRAPHIC_DATA]" at bounding box center [272, 142] width 102 height 7
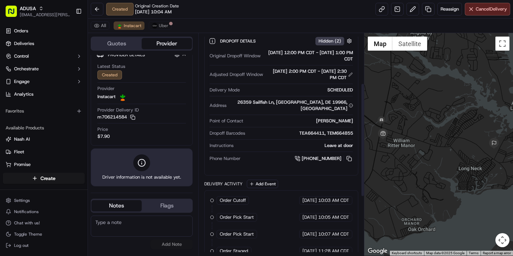
scroll to position [199, 0]
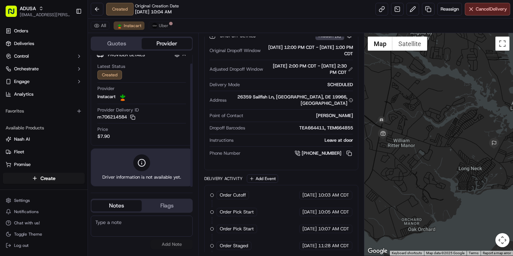
click at [109, 228] on textarea at bounding box center [142, 225] width 102 height 21
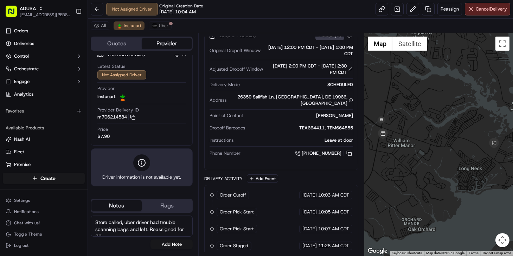
scroll to position [4, 0]
click at [107, 232] on textarea "Store called, uber driver had trouble scanning bags and left. Reassigned for 23…" at bounding box center [142, 225] width 102 height 21
click at [105, 232] on textarea "Store called, uber driver had trouble scanning bags and left. Reassigned for 23…" at bounding box center [142, 225] width 102 height 21
drag, startPoint x: 140, startPoint y: 232, endPoint x: 88, endPoint y: 214, distance: 54.9
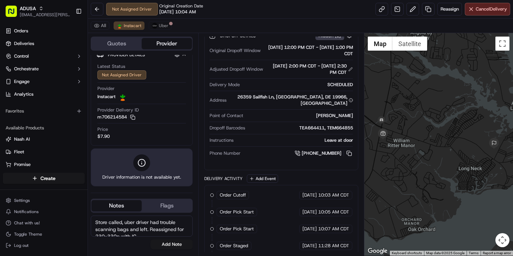
click at [88, 215] on div "Quotes Provider Provider Details Hidden ( 4 ) Latest Status Not Assigned Driver…" at bounding box center [143, 144] width 110 height 222
type textarea "Store called, uber driver had trouble scanning bags and left. Reassigned for 23…"
click at [171, 242] on button "Add Note" at bounding box center [171, 244] width 42 height 10
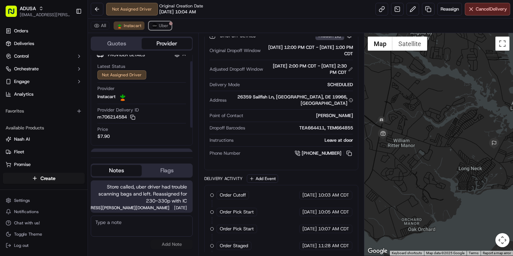
drag, startPoint x: 159, startPoint y: 24, endPoint x: 165, endPoint y: 43, distance: 19.8
click at [160, 24] on span "Uber" at bounding box center [163, 26] width 9 height 6
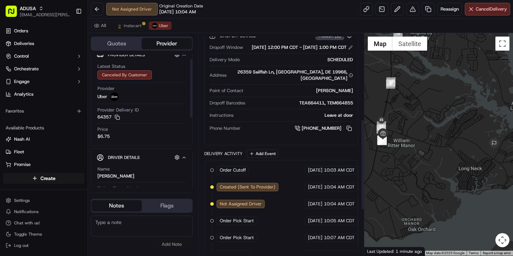
click at [130, 229] on textarea at bounding box center [142, 225] width 102 height 21
paste textarea "Store called, uber driver had trouble scanning bags and left. Reassigned for 23…"
type textarea "Store called, uber driver had trouble scanning bags and left. Reassigned for 23…"
click at [167, 241] on button "Add Note" at bounding box center [171, 244] width 42 height 10
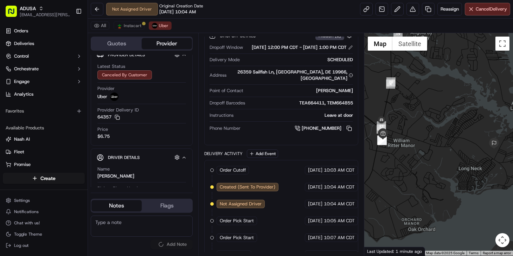
scroll to position [0, 0]
